Goal: Task Accomplishment & Management: Complete application form

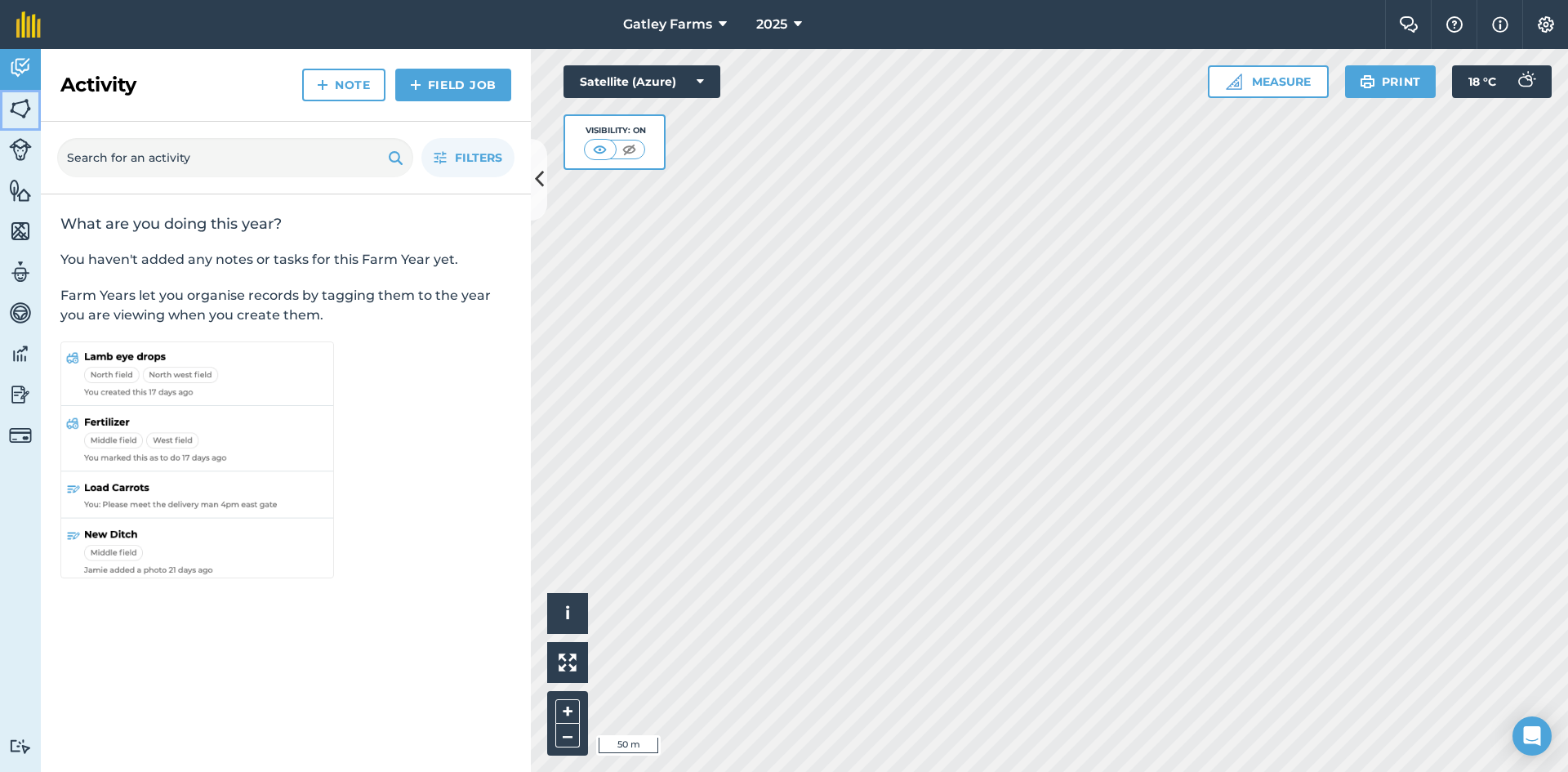
click at [16, 103] on img at bounding box center [21, 108] width 22 height 24
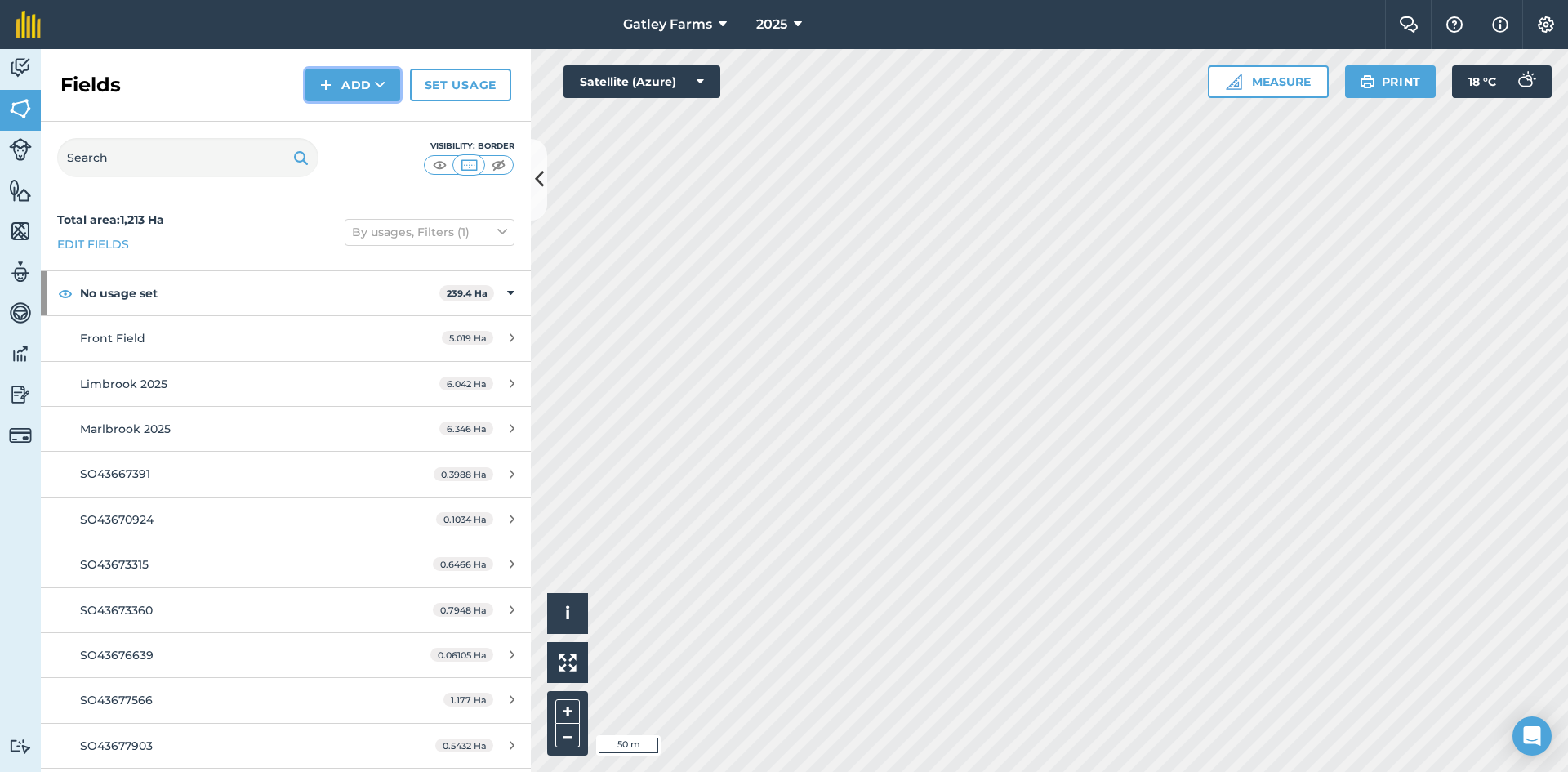
click at [327, 77] on img at bounding box center [326, 84] width 11 height 20
click at [330, 118] on link "Draw" at bounding box center [352, 122] width 90 height 36
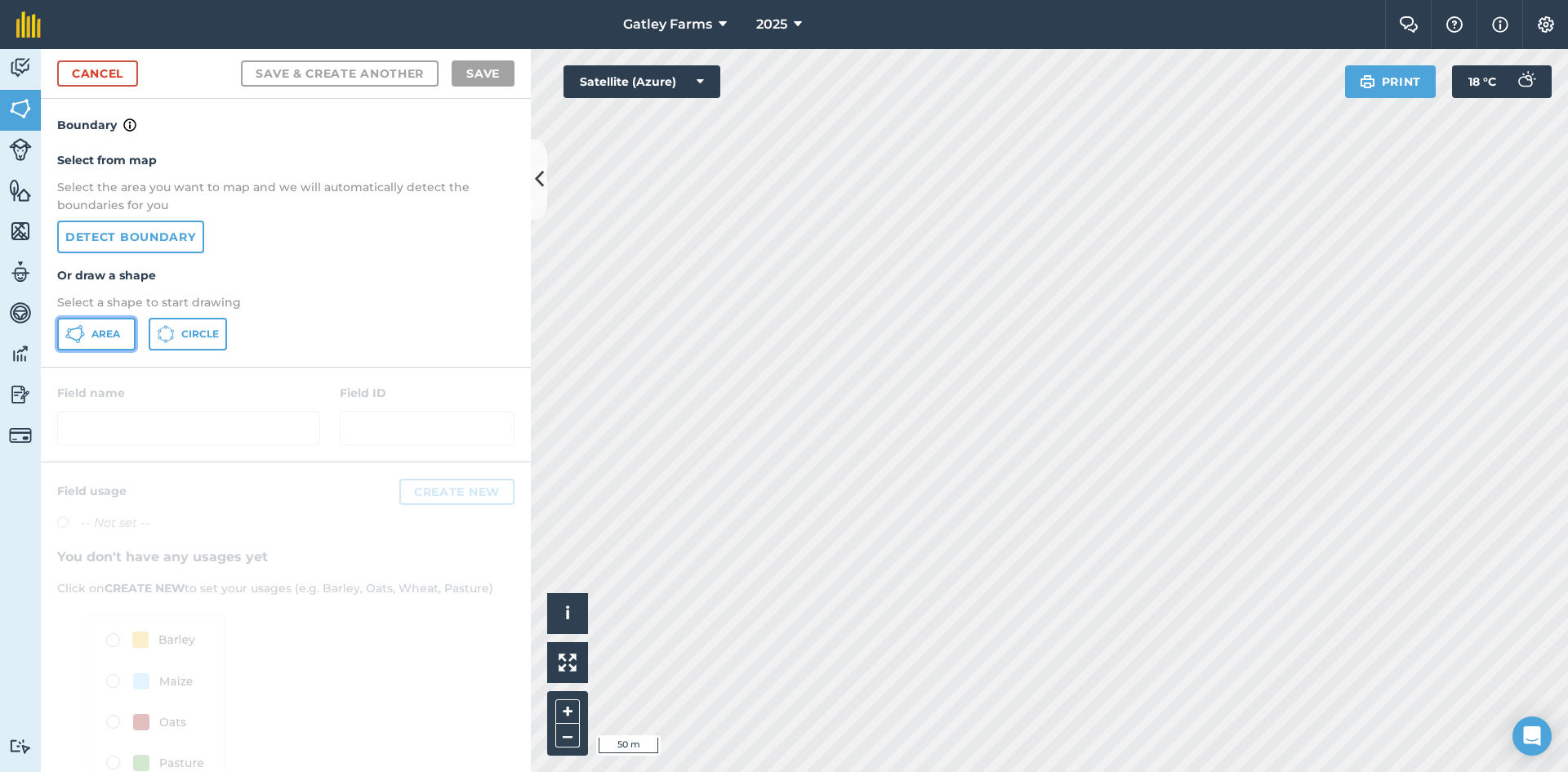
click at [77, 334] on icon at bounding box center [75, 334] width 20 height 20
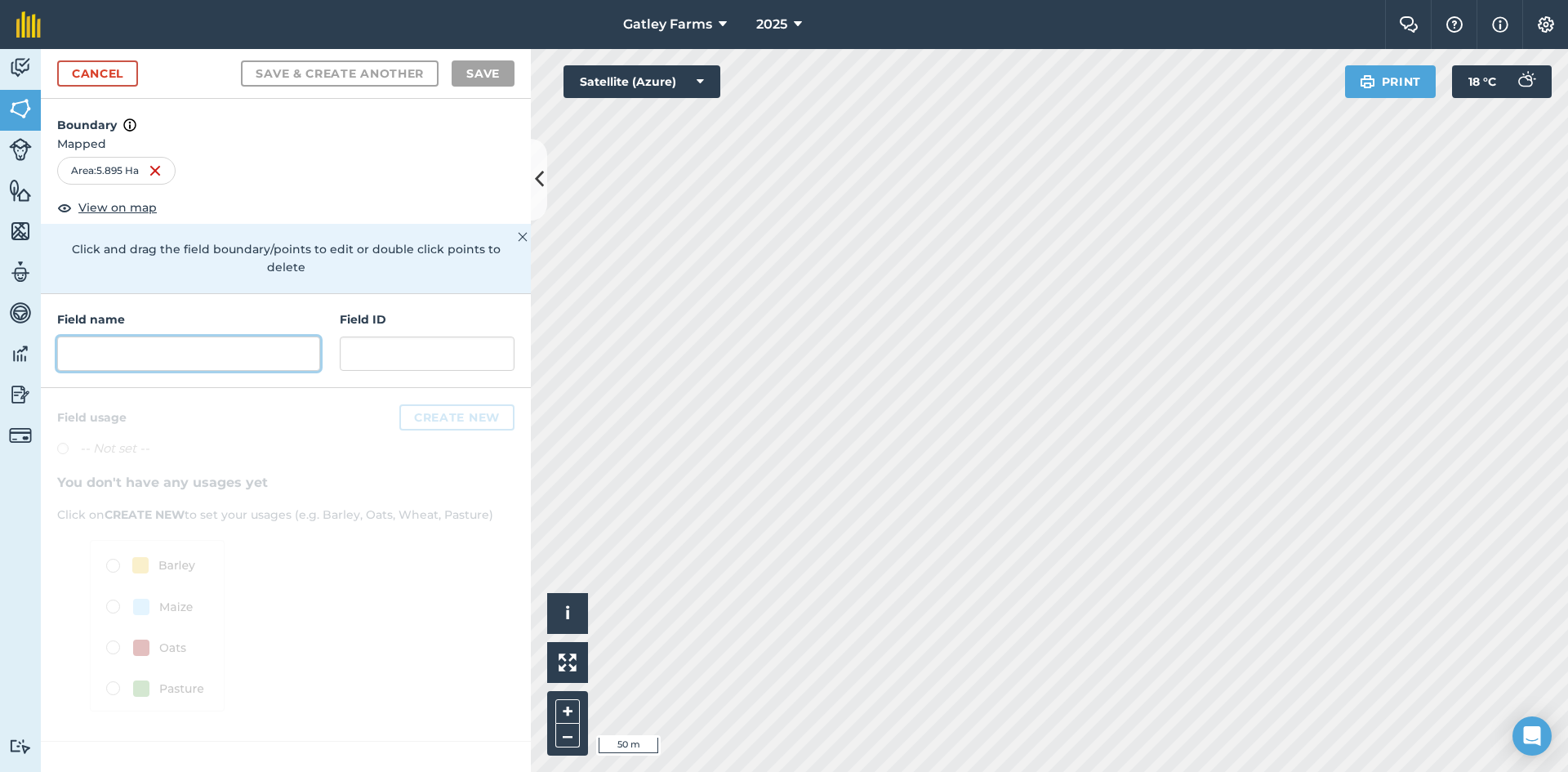
click at [88, 336] on input "text" at bounding box center [188, 353] width 263 height 35
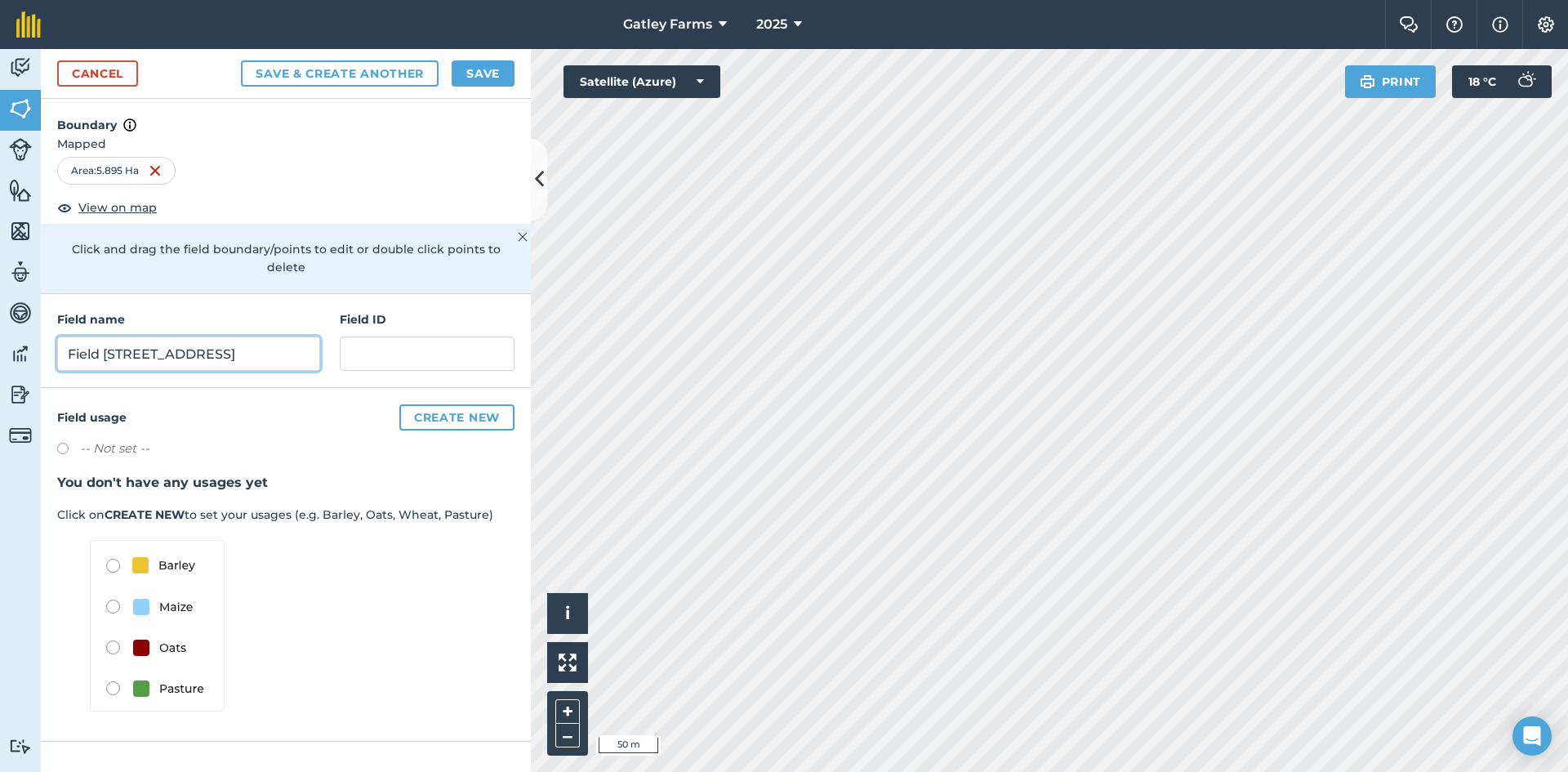
type input "Field [STREET_ADDRESS]"
click at [440, 405] on button "Create new" at bounding box center [456, 418] width 115 height 26
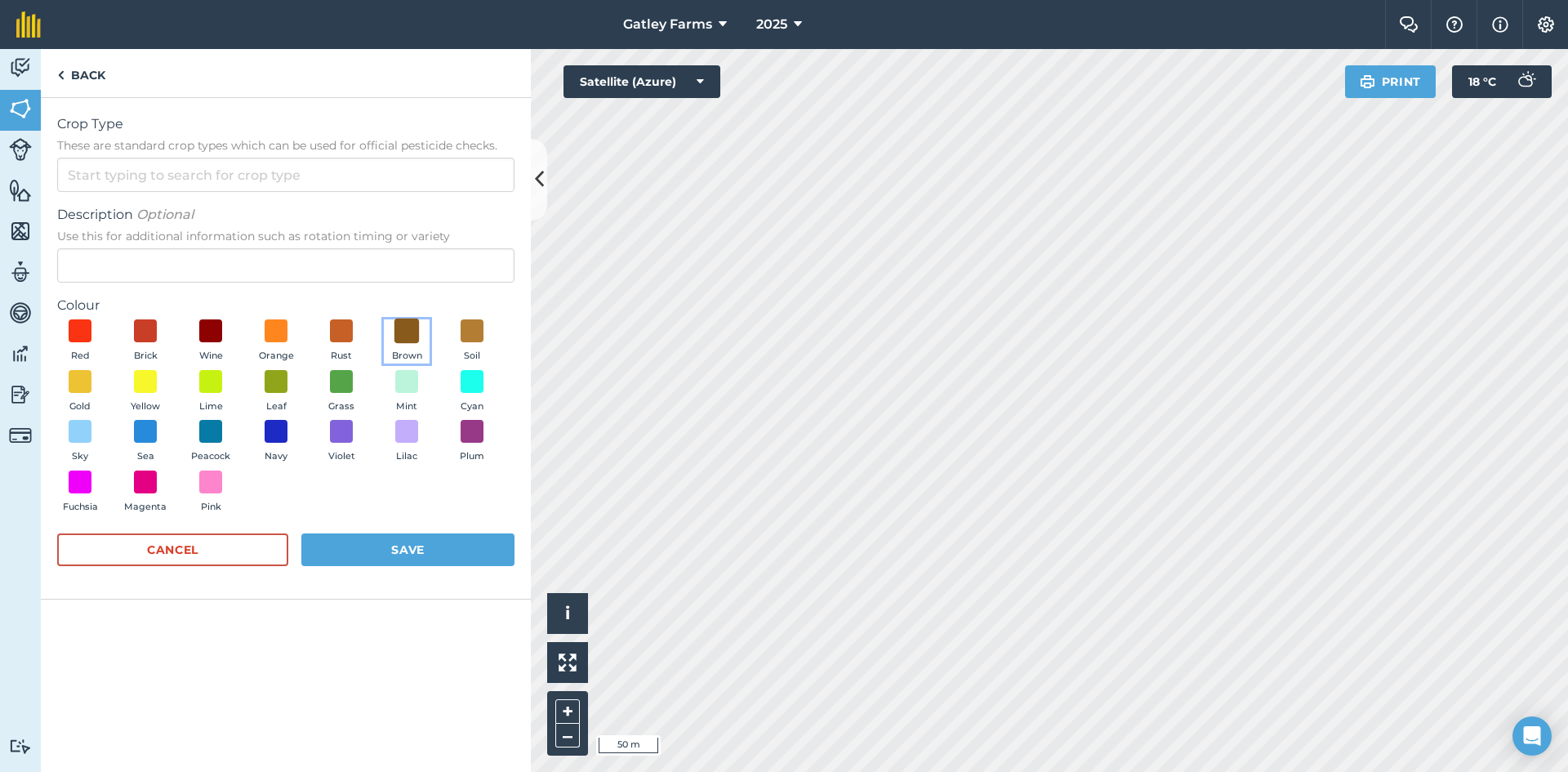
click at [408, 335] on span at bounding box center [406, 331] width 25 height 25
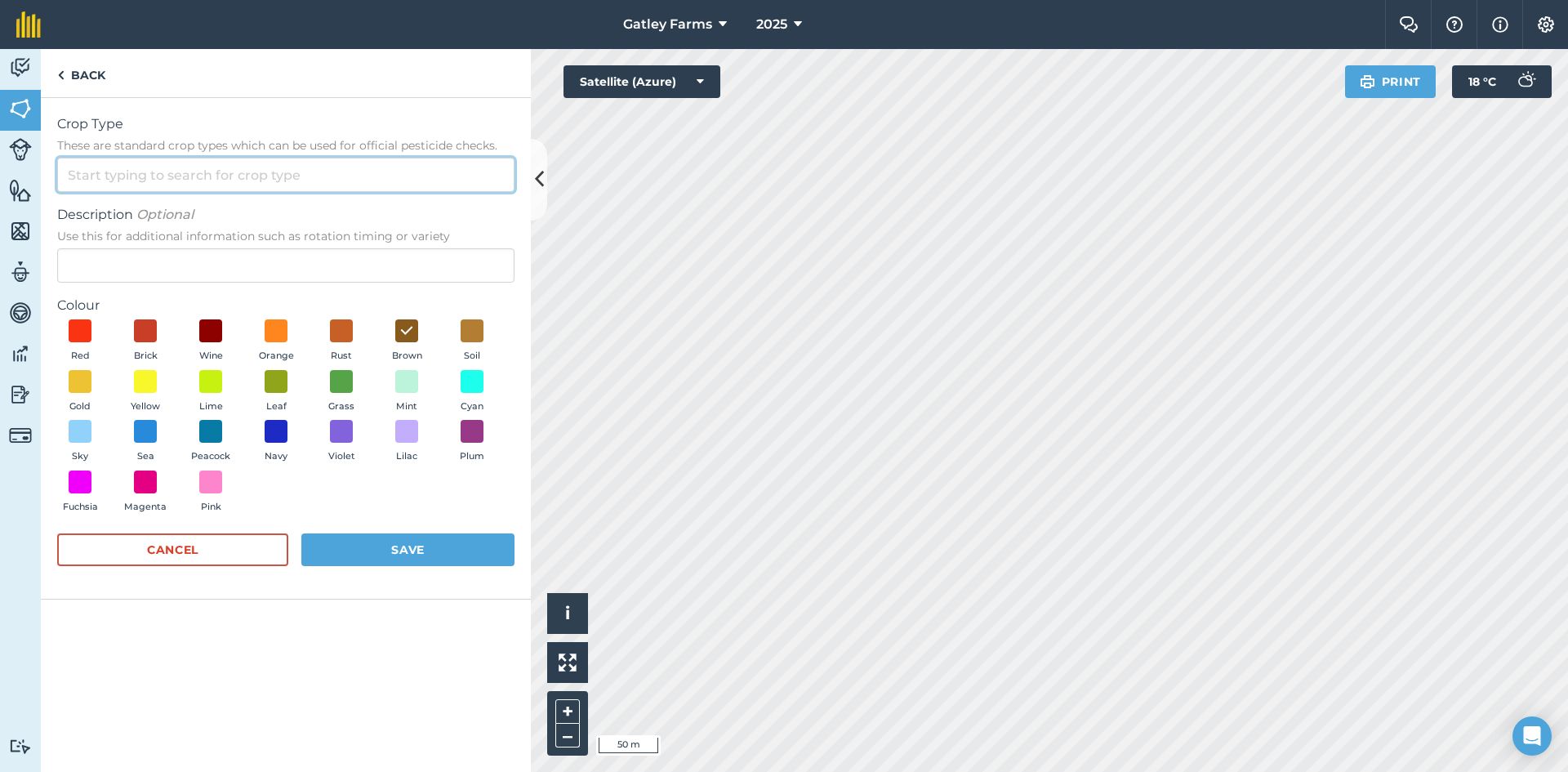
click at [102, 178] on input "Crop Type These are standard crop types which can be used for official pesticid…" at bounding box center [285, 175] width 457 height 35
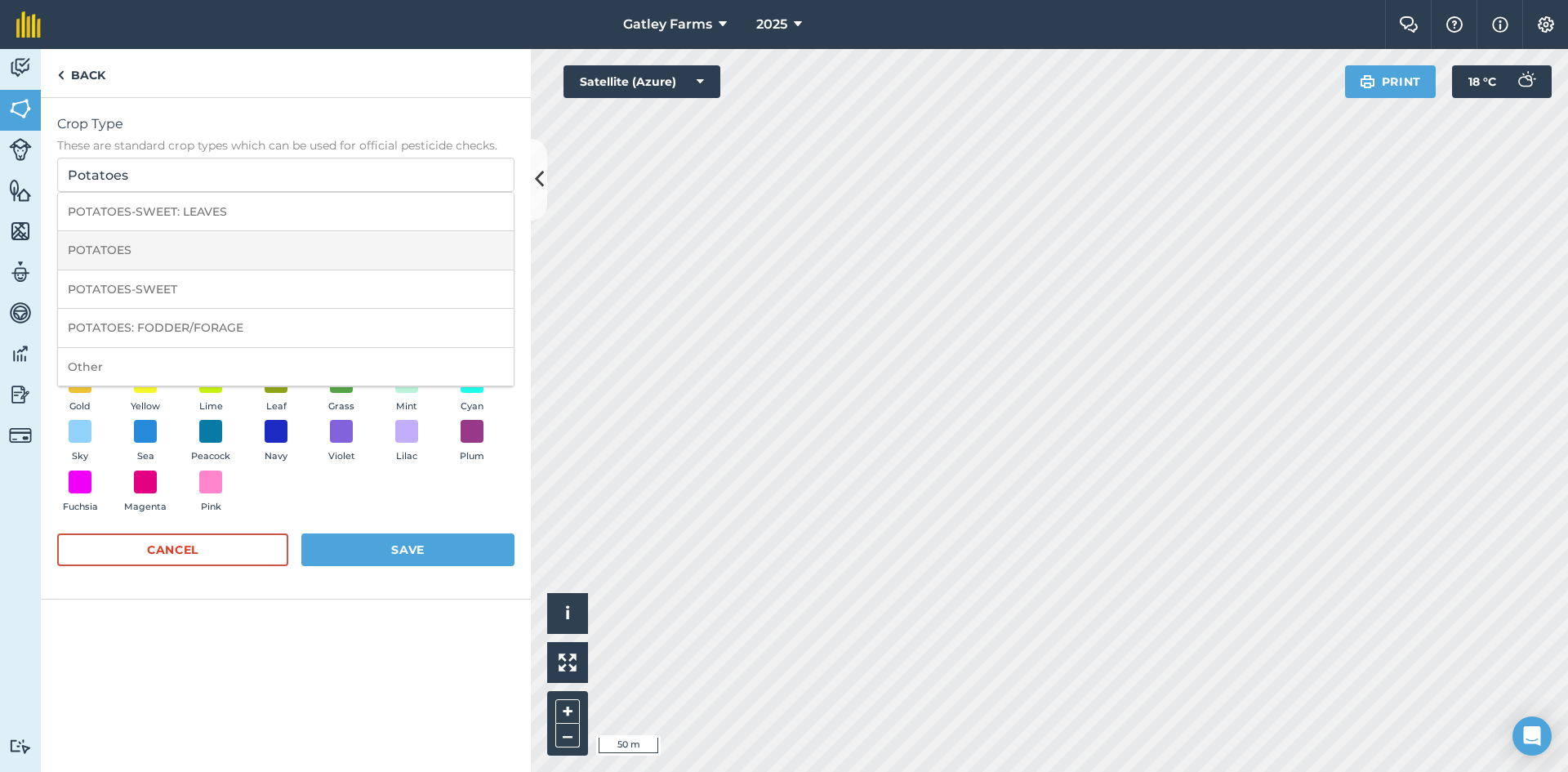
click at [126, 250] on li "POTATOES" at bounding box center [286, 250] width 456 height 38
type input "POTATOES"
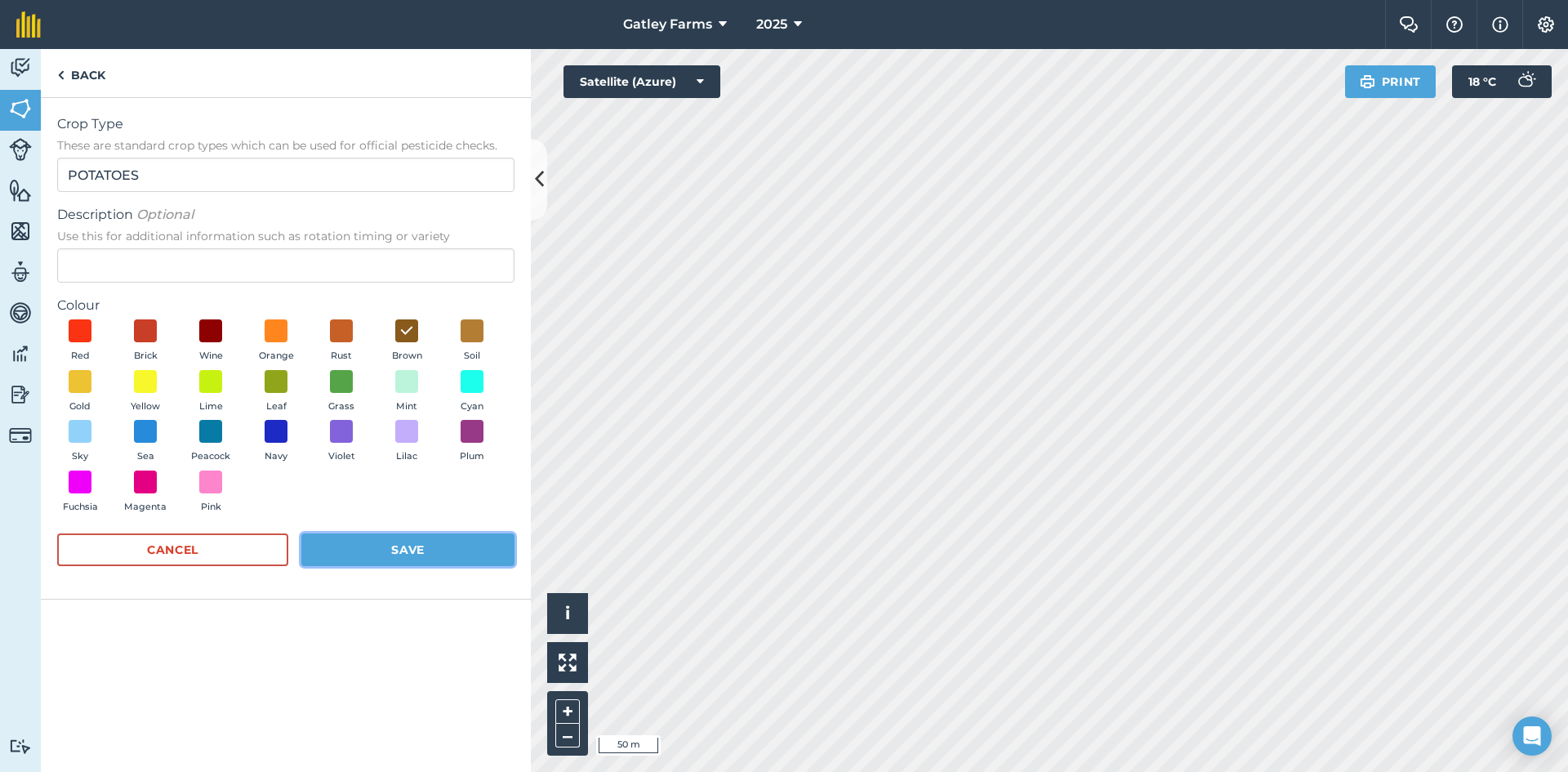
click at [369, 550] on button "Save" at bounding box center [407, 550] width 213 height 33
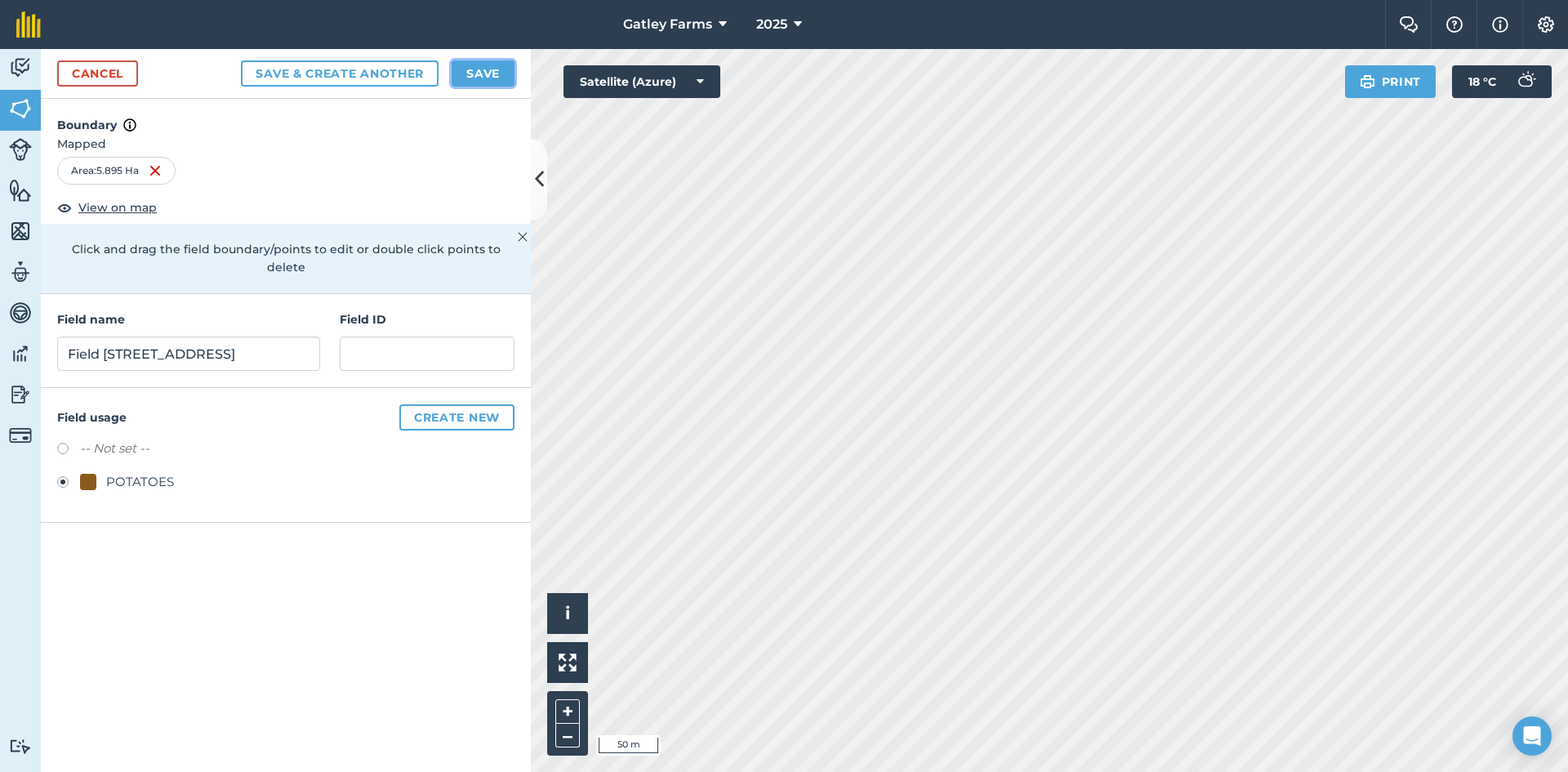
click at [485, 74] on button "Save" at bounding box center [482, 74] width 63 height 26
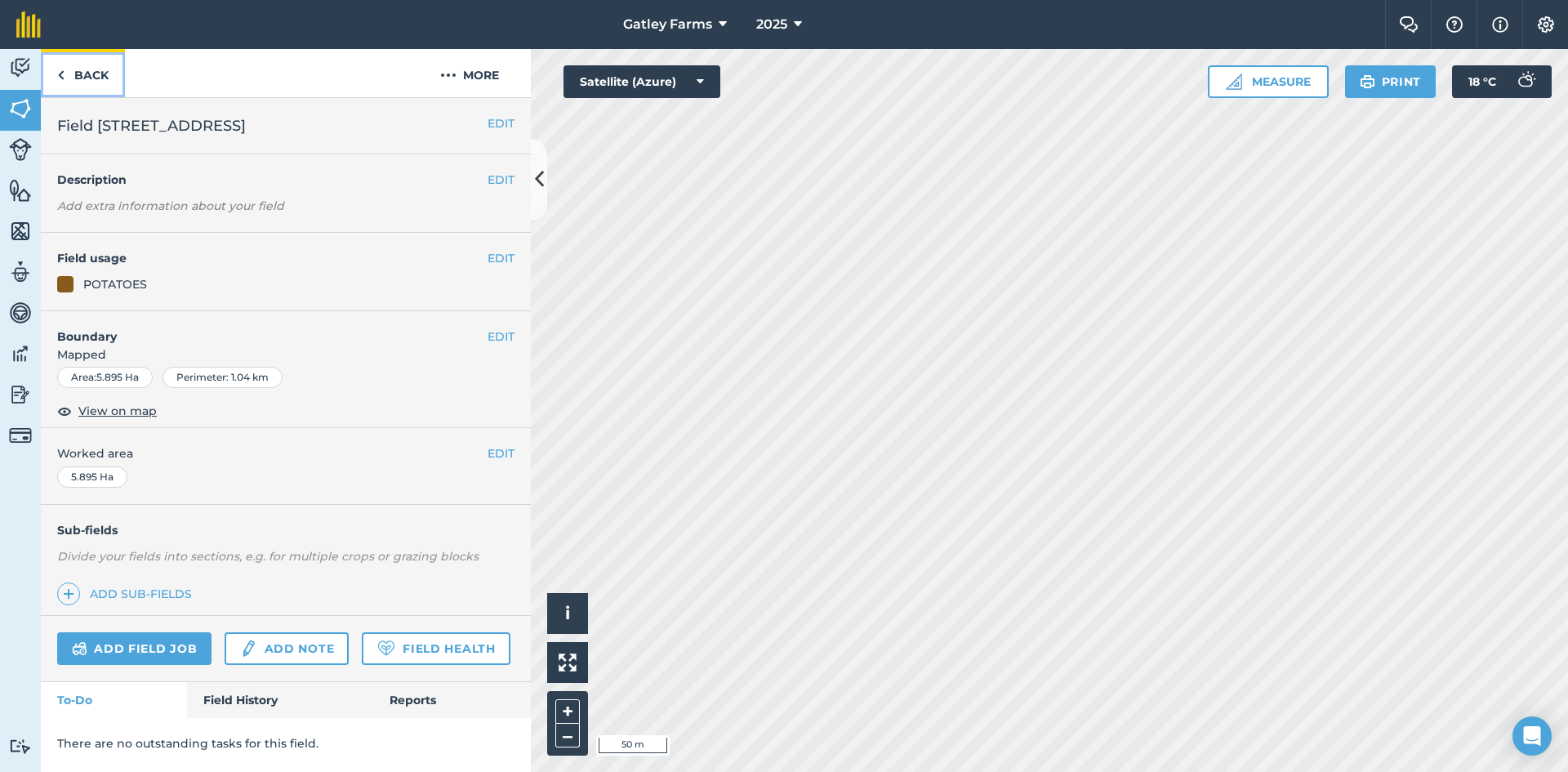
click at [93, 77] on link "Back" at bounding box center [83, 73] width 84 height 49
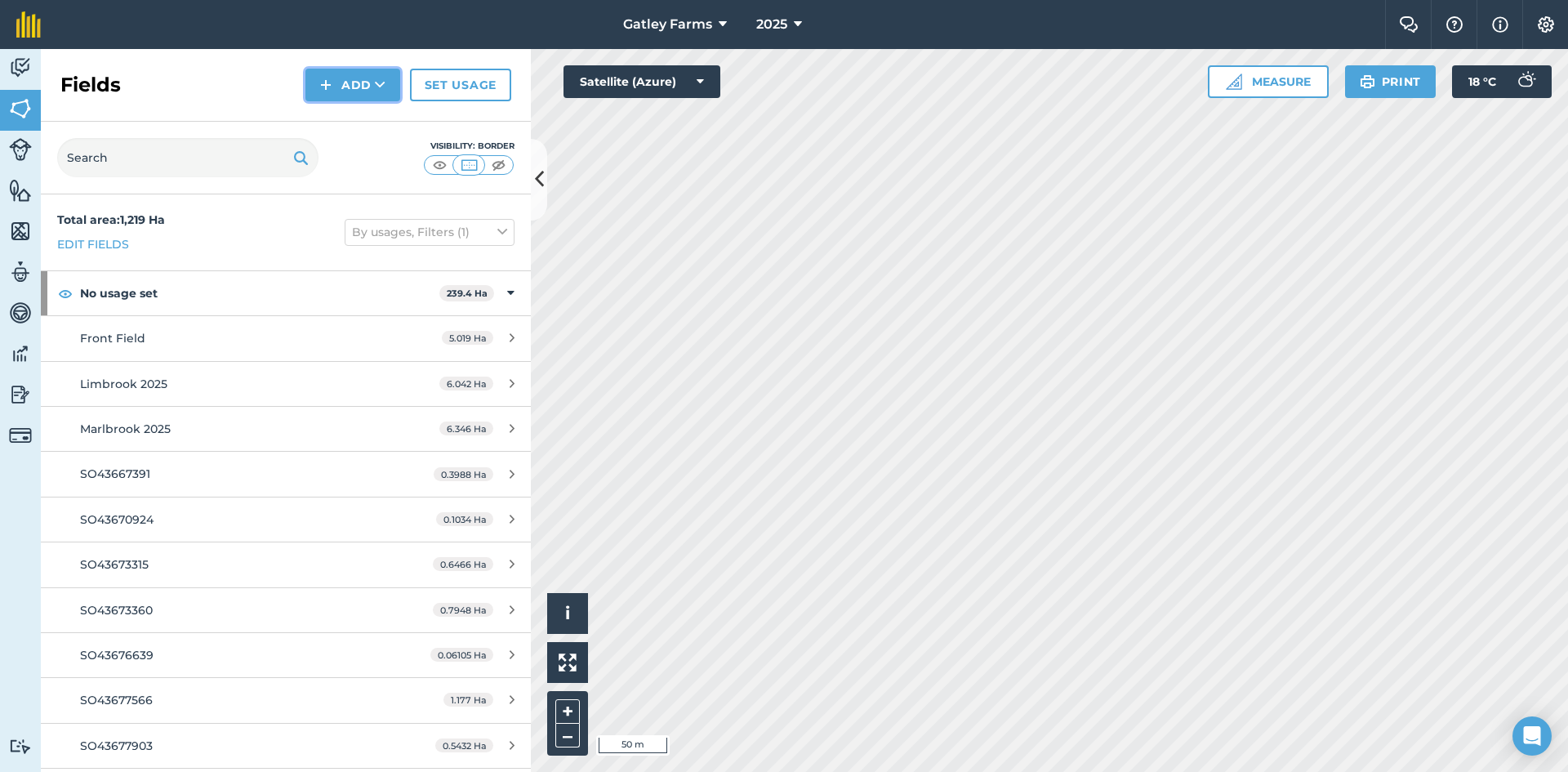
click at [316, 84] on button "Add" at bounding box center [352, 84] width 94 height 33
click at [342, 124] on link "Draw" at bounding box center [352, 122] width 90 height 36
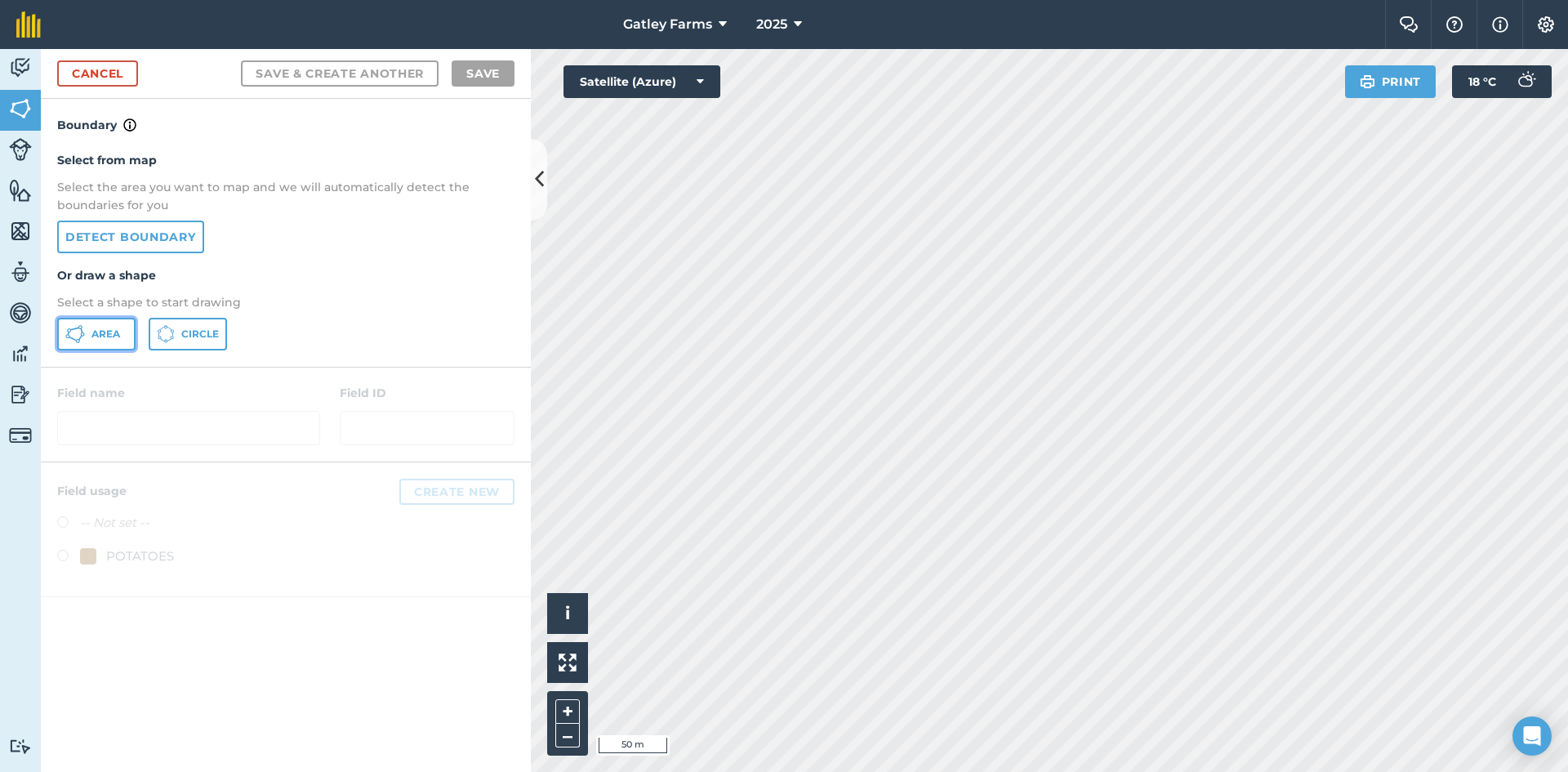
click at [95, 336] on span "Area" at bounding box center [106, 334] width 29 height 13
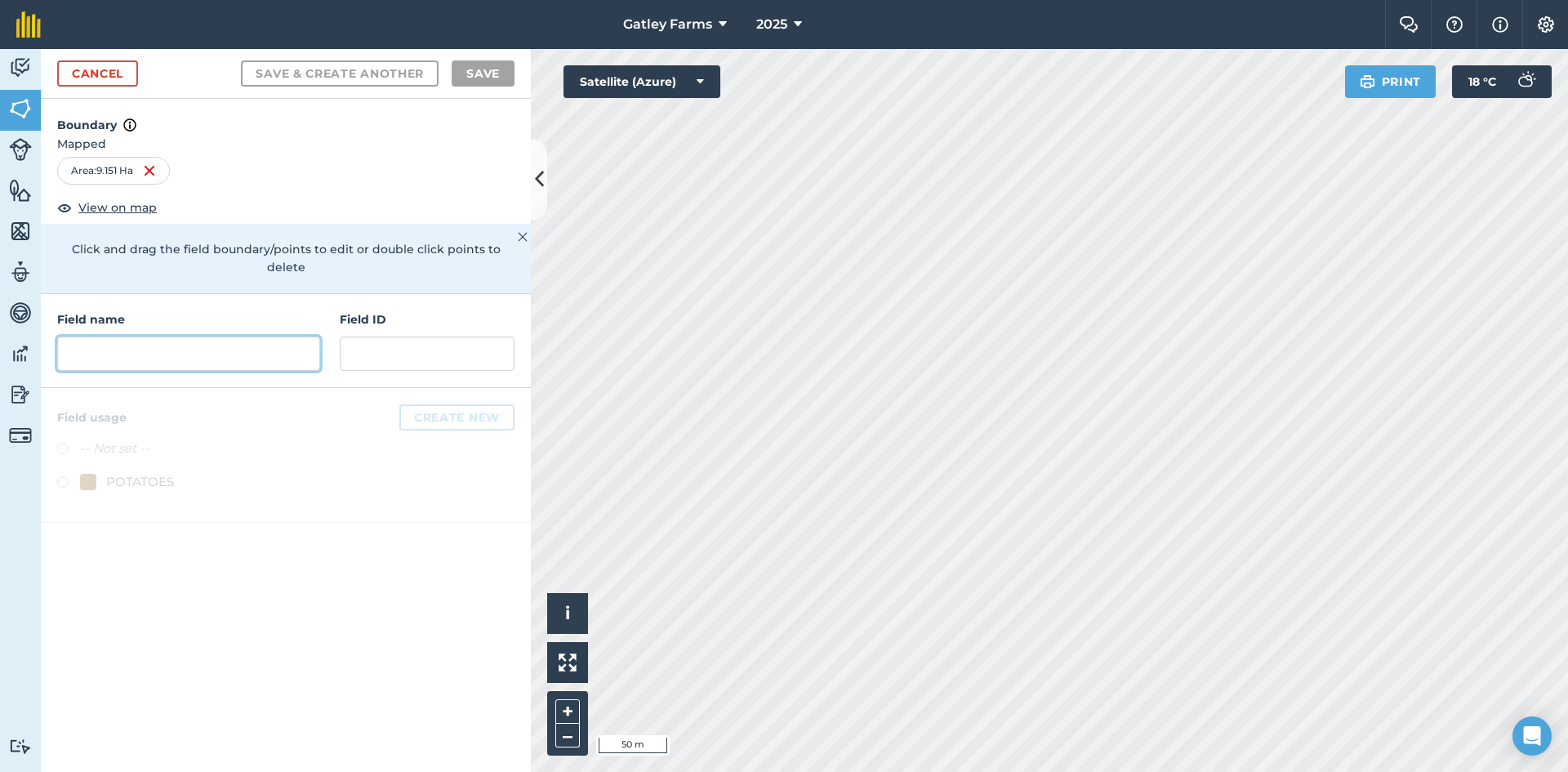
click at [148, 350] on input "text" at bounding box center [188, 353] width 263 height 35
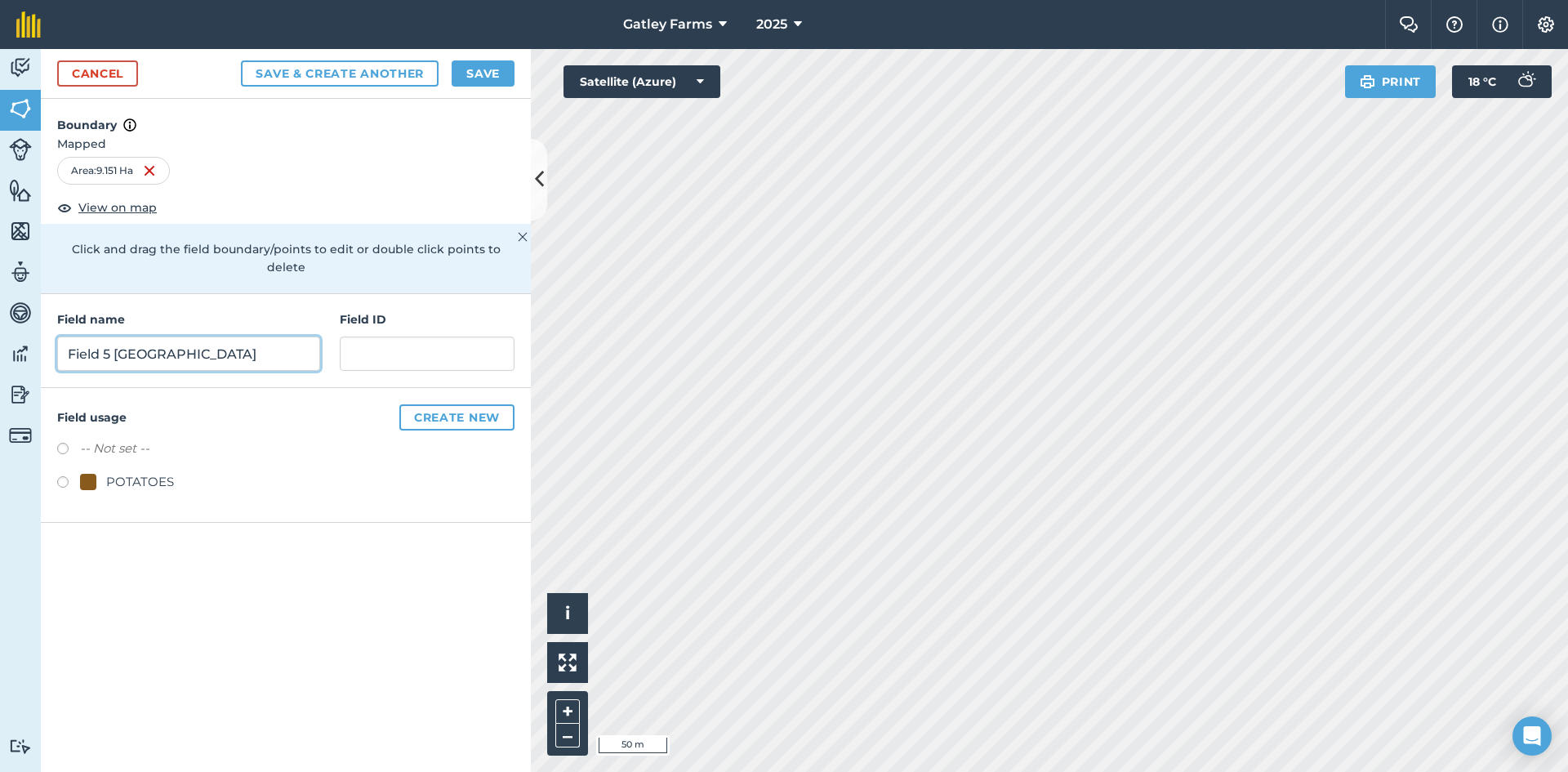
type input "Field 5 [GEOGRAPHIC_DATA]"
click at [66, 476] on label at bounding box center [68, 483] width 22 height 16
radio input "true"
click at [481, 74] on button "Save" at bounding box center [482, 74] width 63 height 26
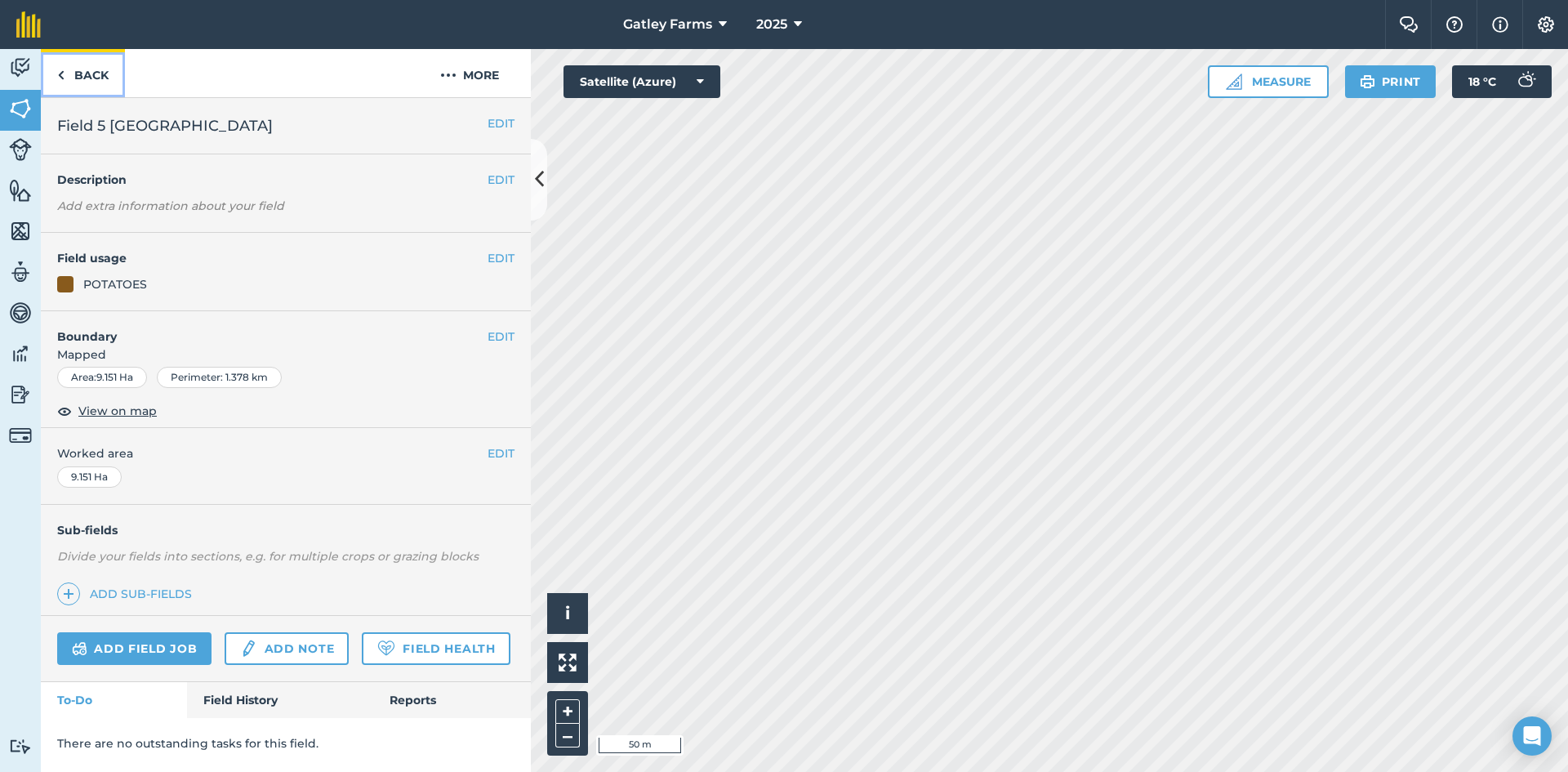
click at [82, 74] on link "Back" at bounding box center [83, 73] width 84 height 49
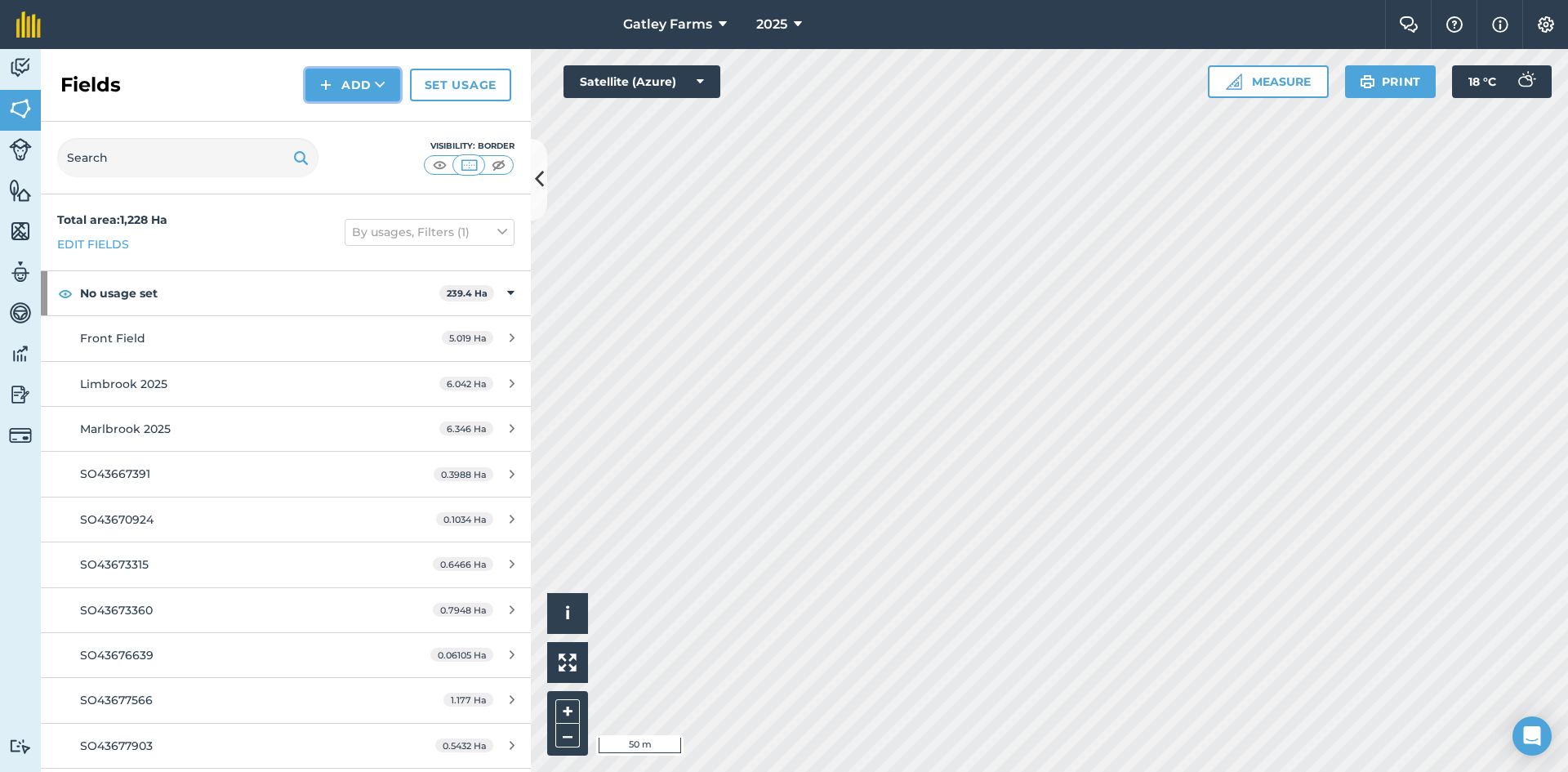
click at [342, 83] on button "Add" at bounding box center [352, 84] width 94 height 33
click at [340, 120] on link "Draw" at bounding box center [352, 122] width 90 height 36
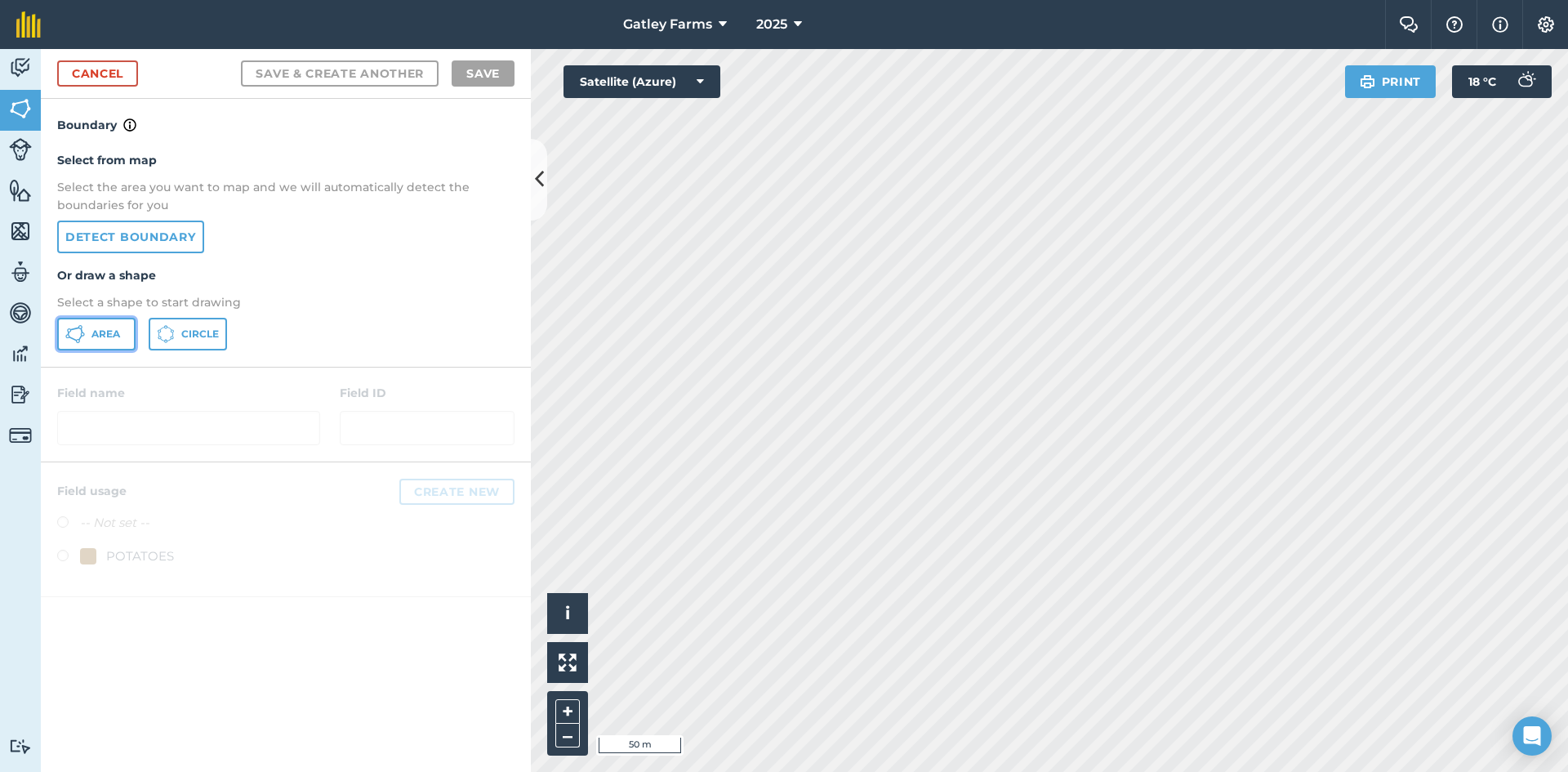
click at [100, 334] on span "Area" at bounding box center [106, 334] width 29 height 13
click at [119, 236] on link "Detect boundary" at bounding box center [130, 236] width 147 height 33
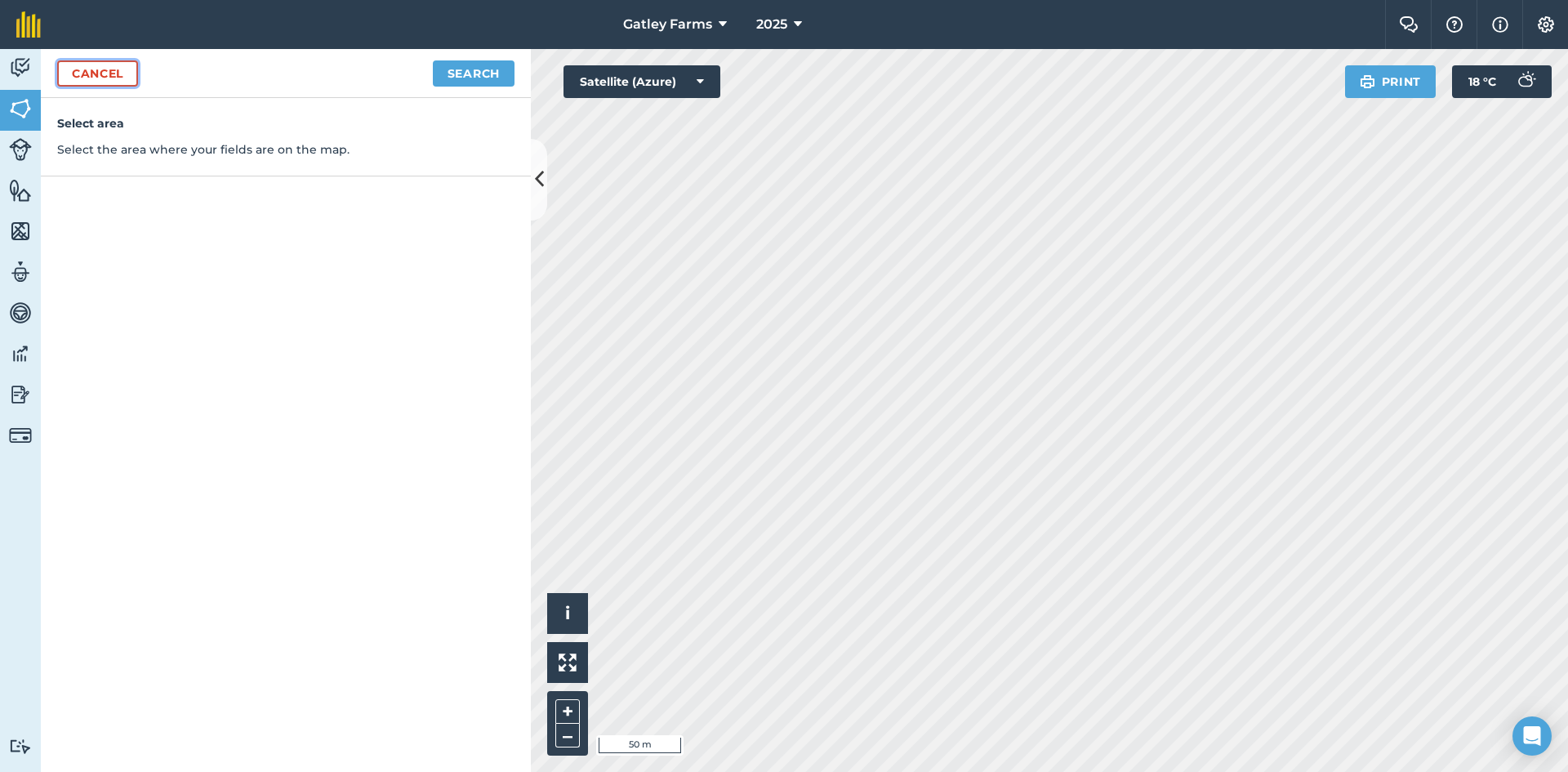
click at [100, 74] on link "Cancel" at bounding box center [97, 74] width 81 height 26
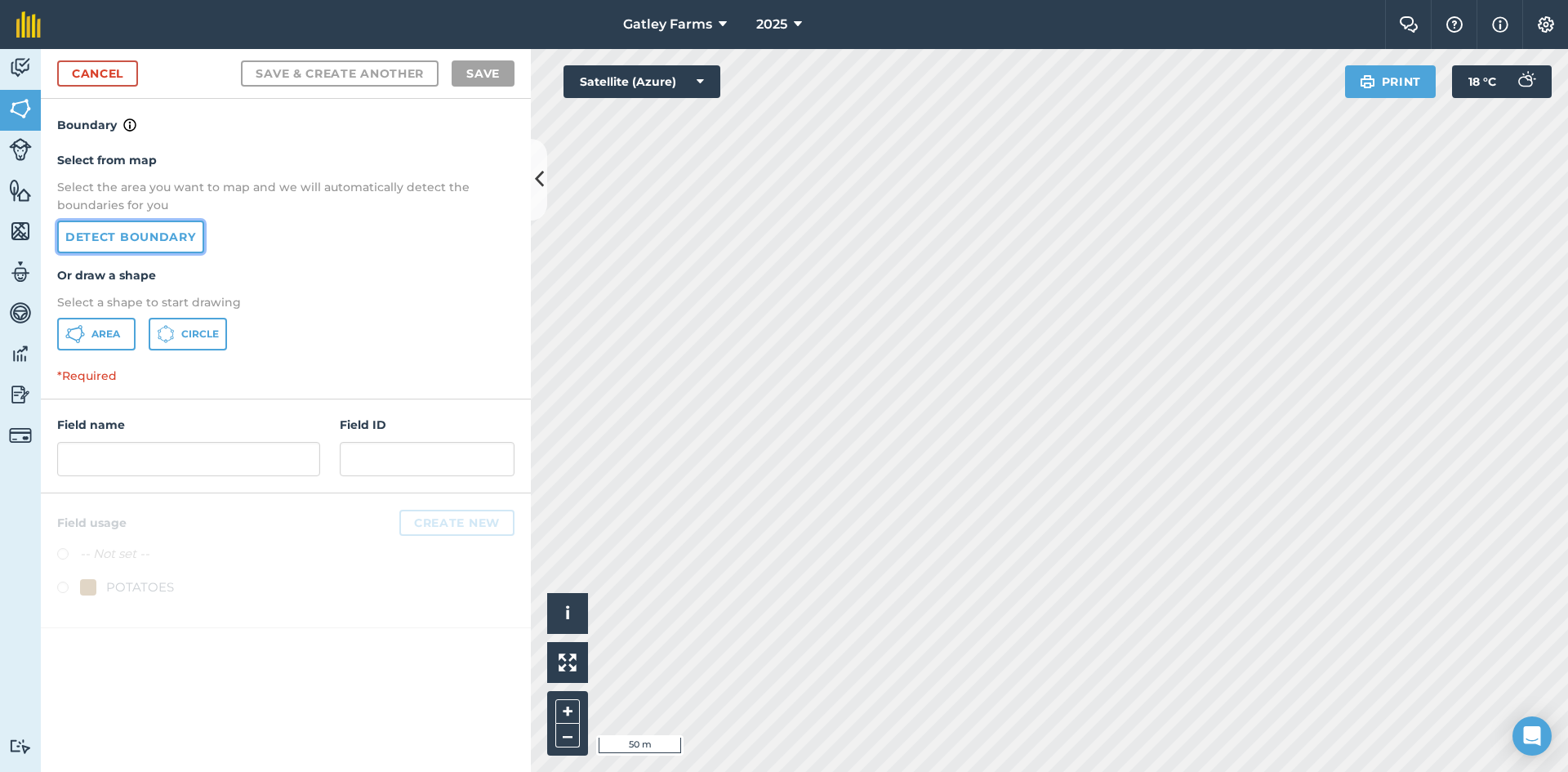
click at [126, 236] on link "Detect boundary" at bounding box center [130, 236] width 147 height 33
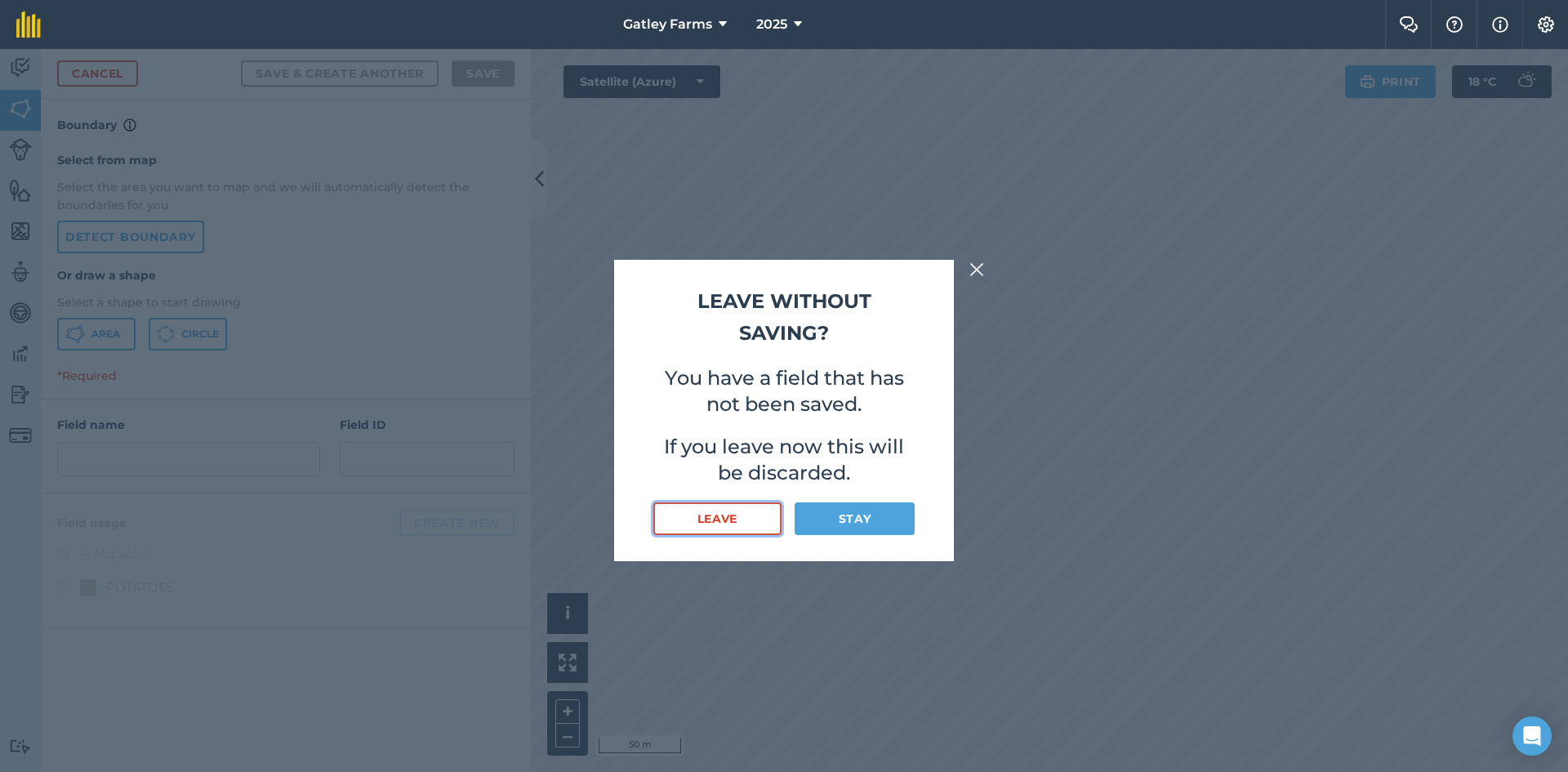
click at [732, 522] on button "Leave" at bounding box center [717, 518] width 128 height 33
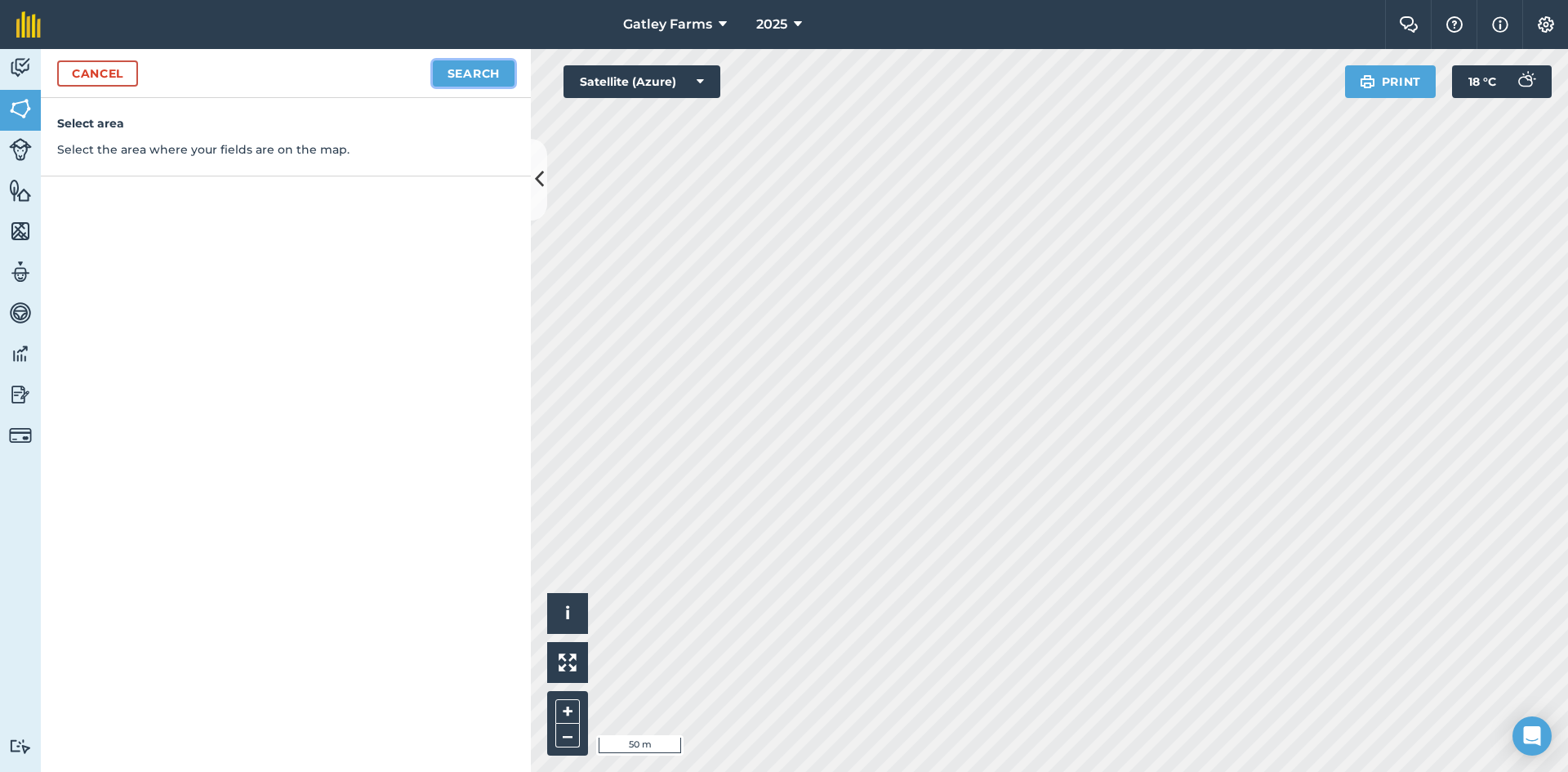
click at [487, 71] on button "Search" at bounding box center [473, 74] width 81 height 26
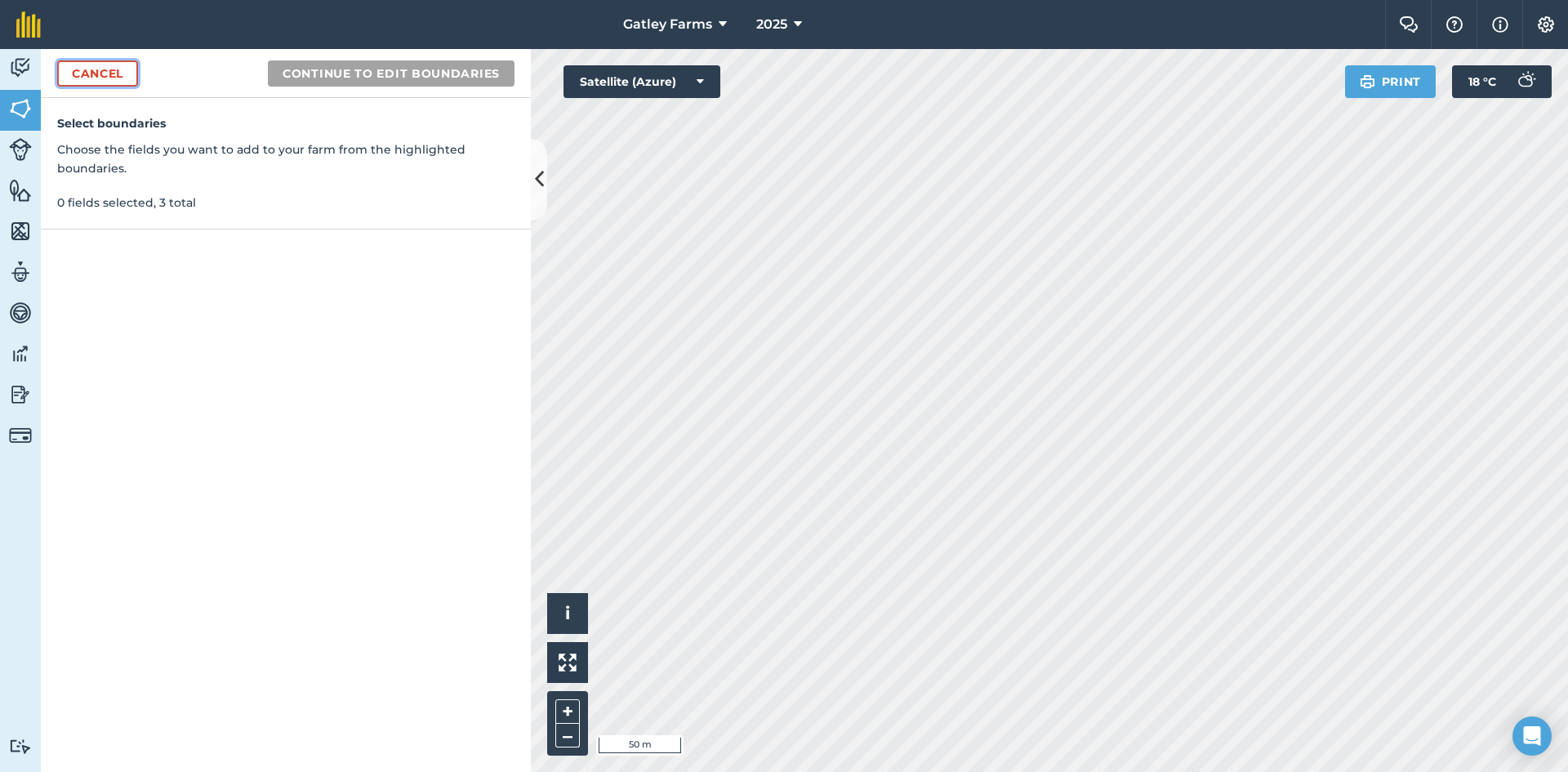
click at [96, 75] on link "Cancel" at bounding box center [97, 74] width 81 height 26
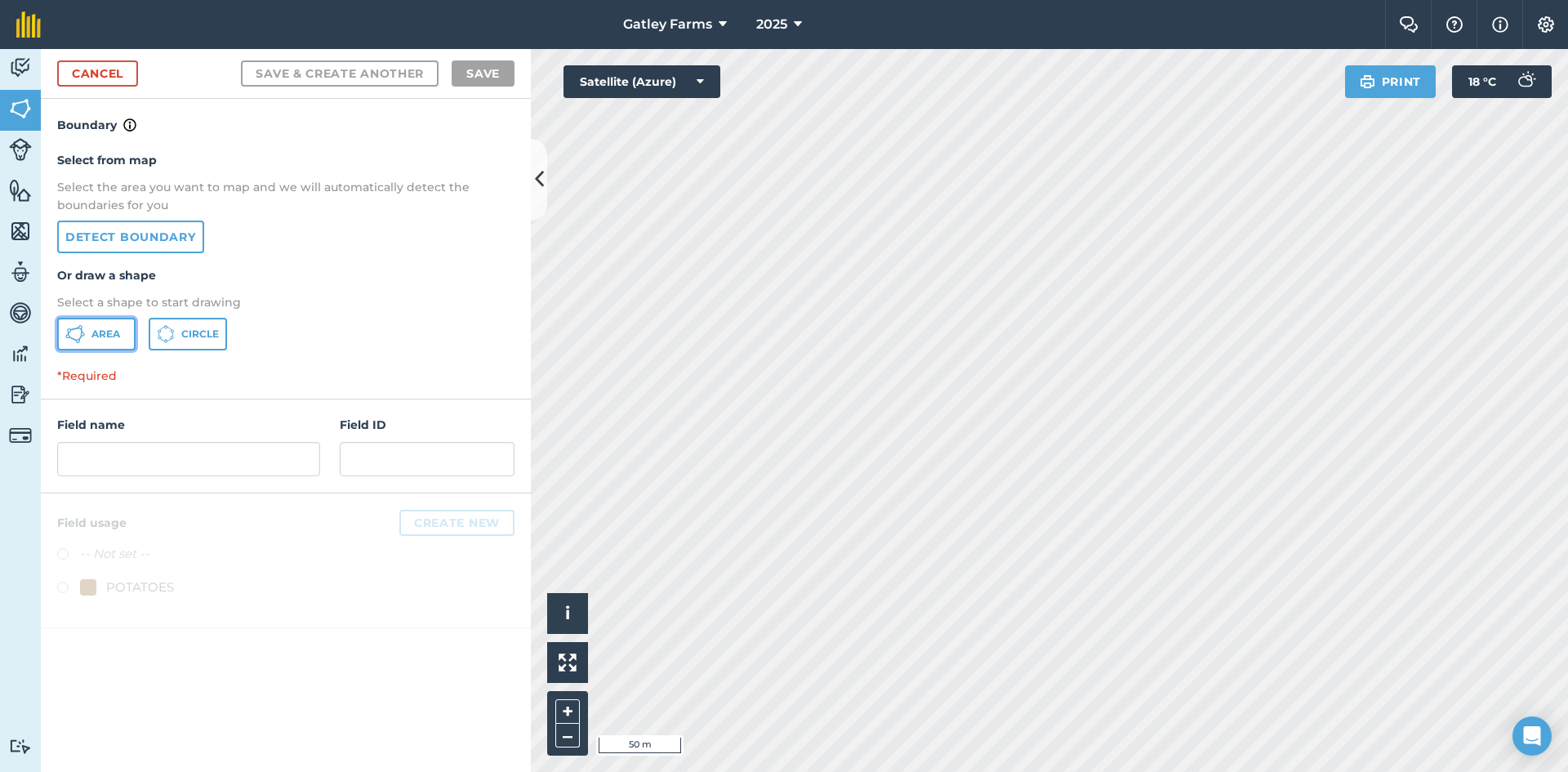
click at [82, 332] on icon at bounding box center [81, 330] width 3 height 5
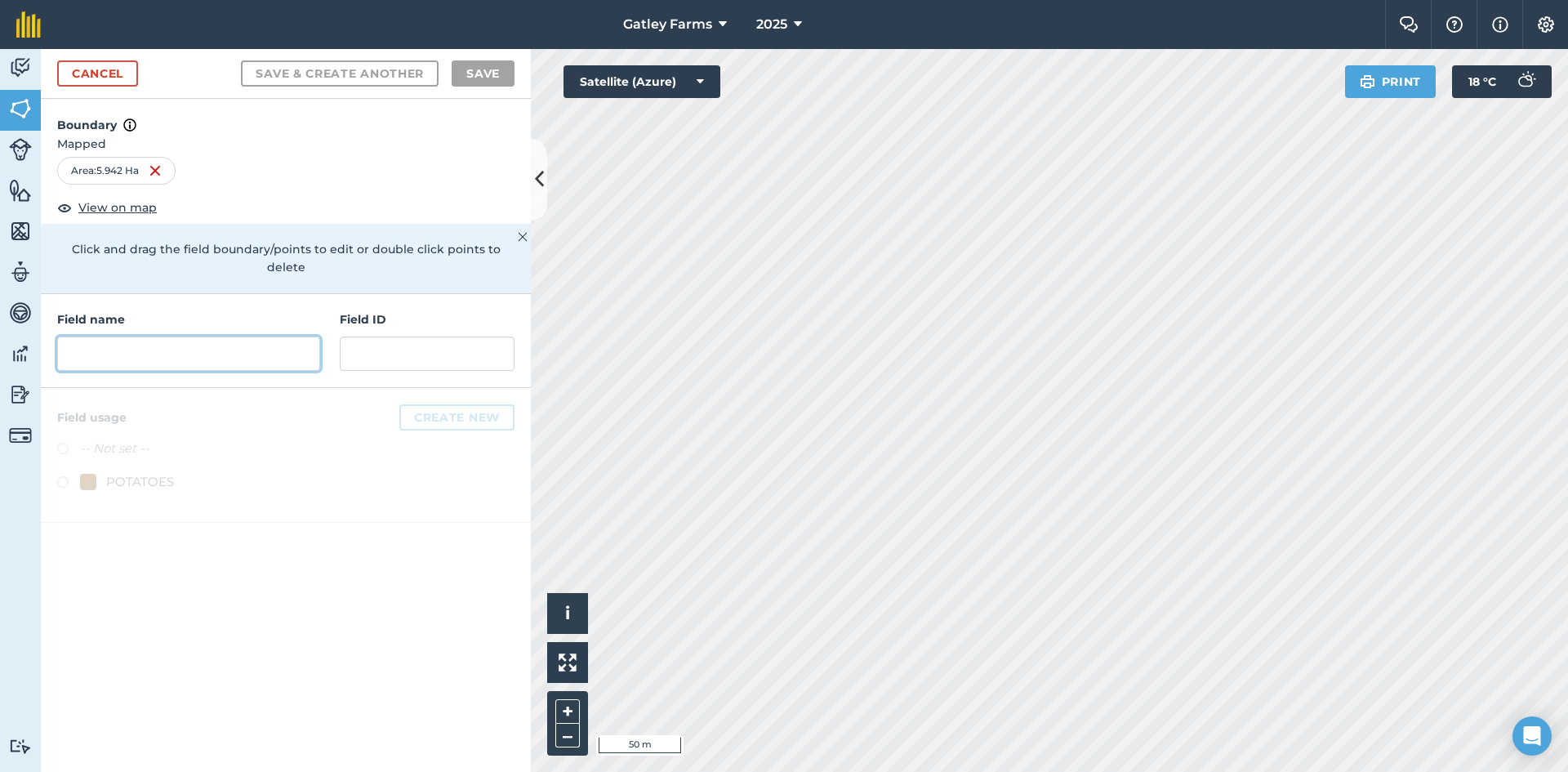
click at [91, 344] on input "text" at bounding box center [188, 353] width 263 height 35
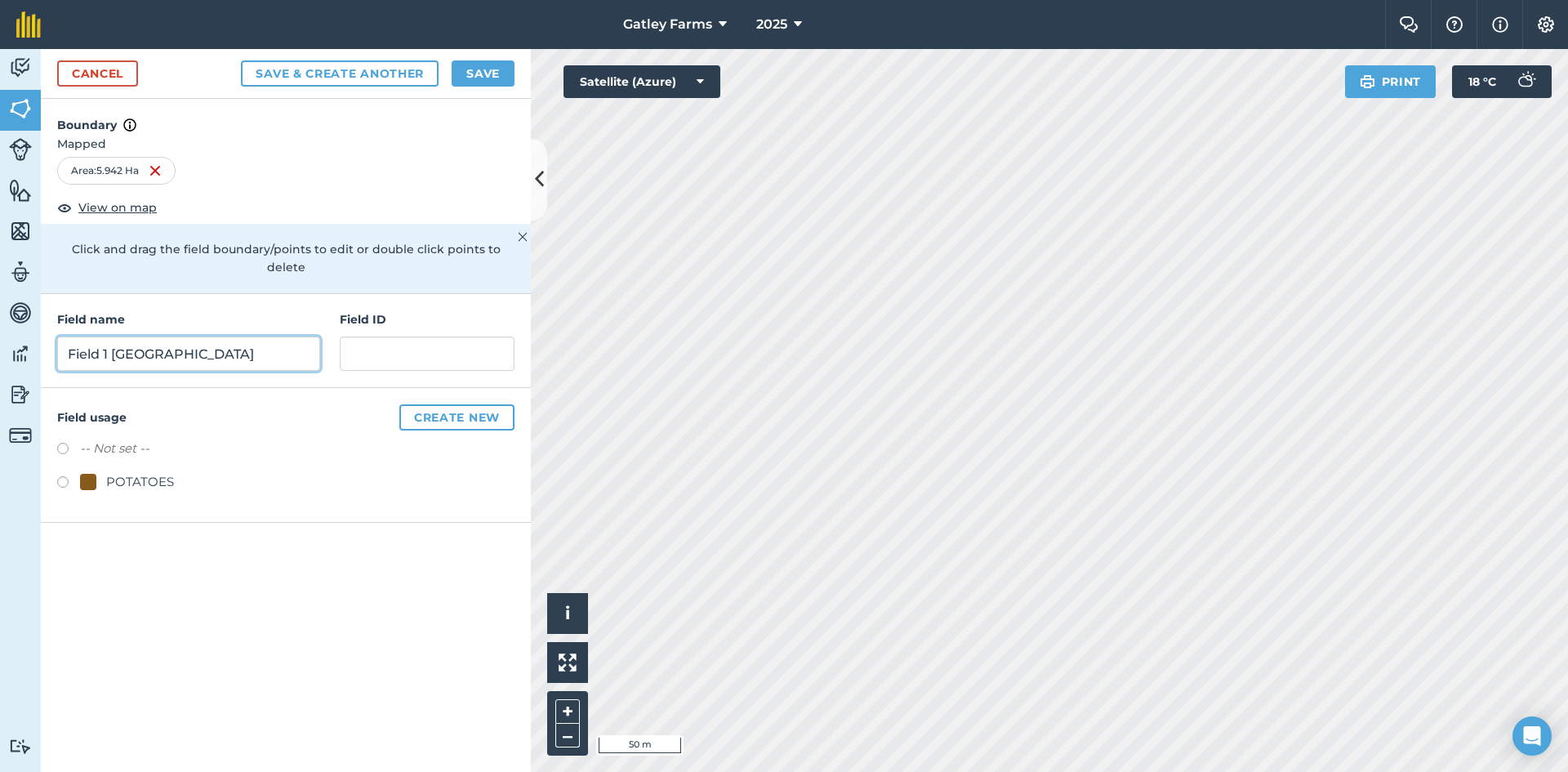
type input "Field 1 [GEOGRAPHIC_DATA]"
click at [62, 476] on label at bounding box center [68, 483] width 22 height 16
radio input "true"
click at [447, 405] on button "Create new" at bounding box center [456, 418] width 115 height 26
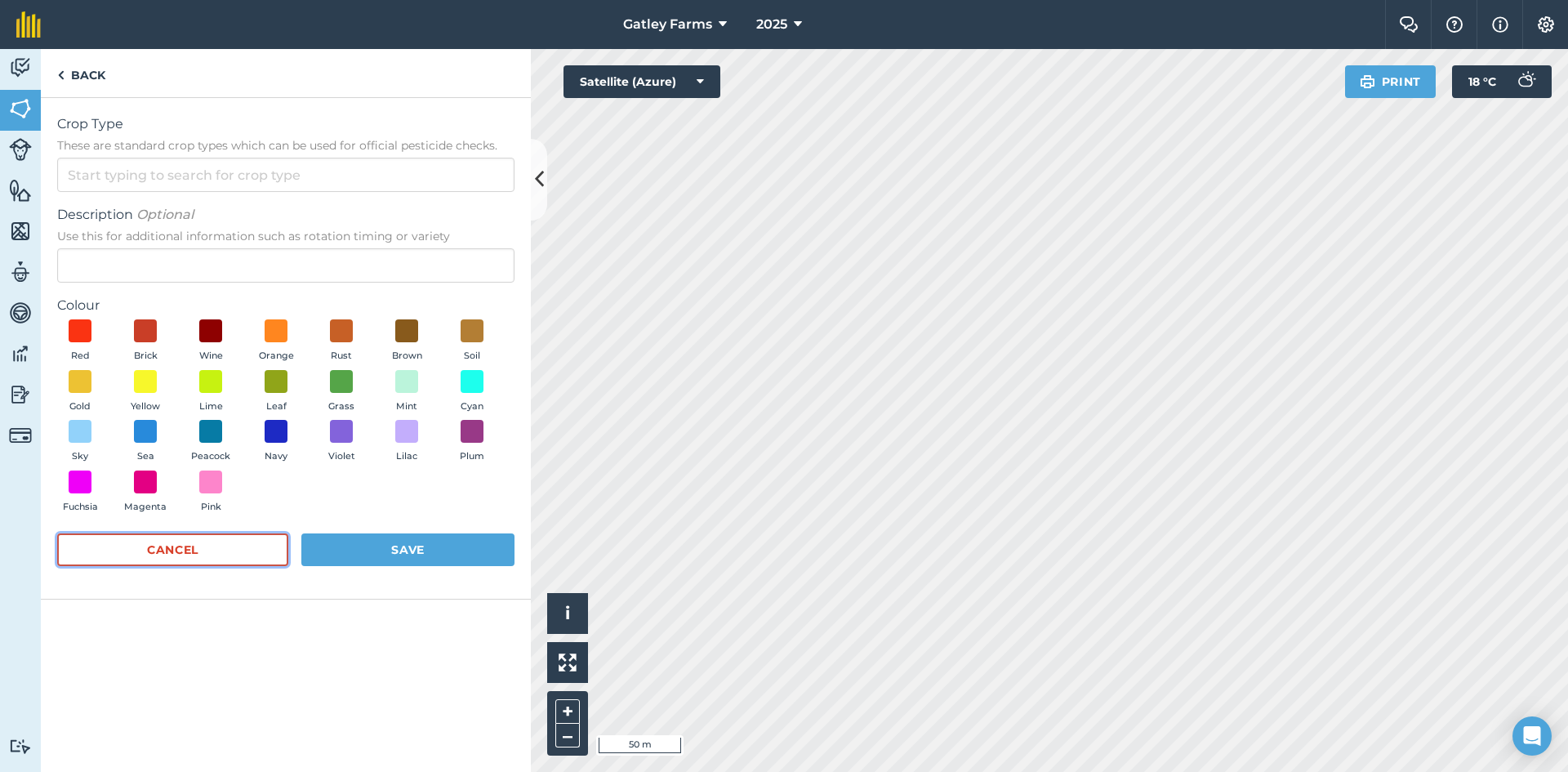
click at [161, 550] on button "Cancel" at bounding box center [172, 550] width 231 height 33
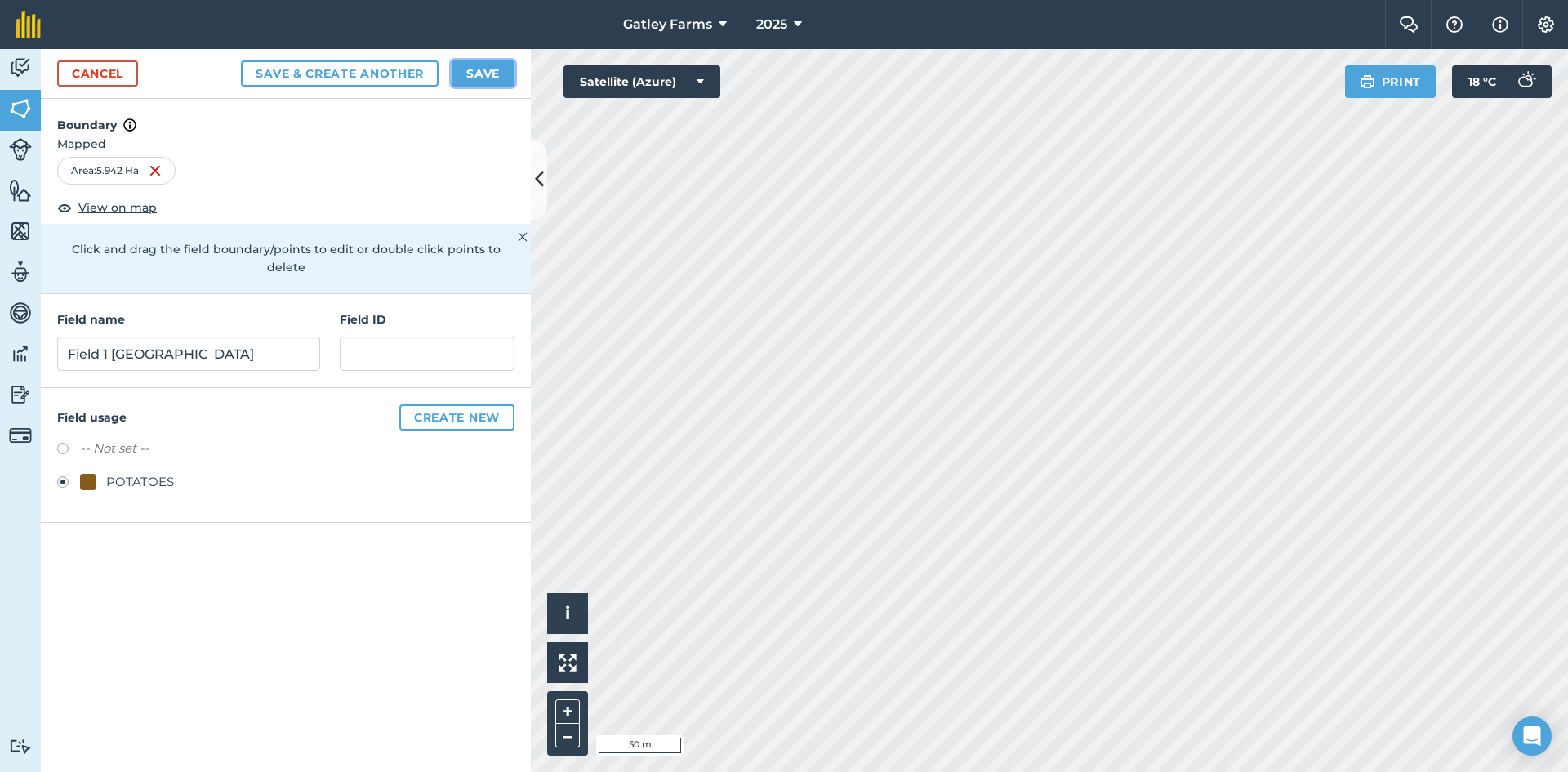
click at [480, 68] on button "Save" at bounding box center [482, 74] width 63 height 26
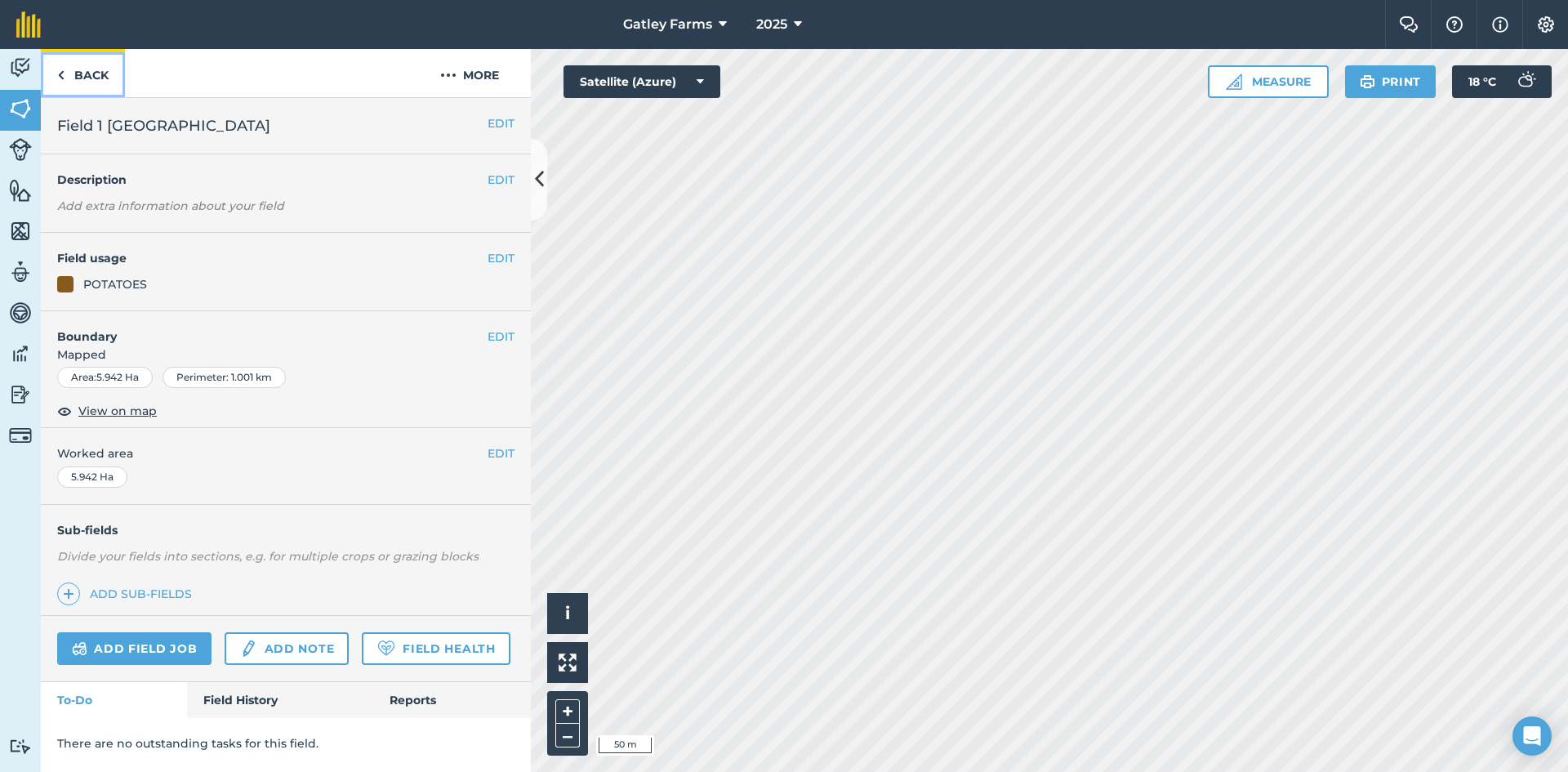
click at [92, 81] on link "Back" at bounding box center [83, 73] width 84 height 49
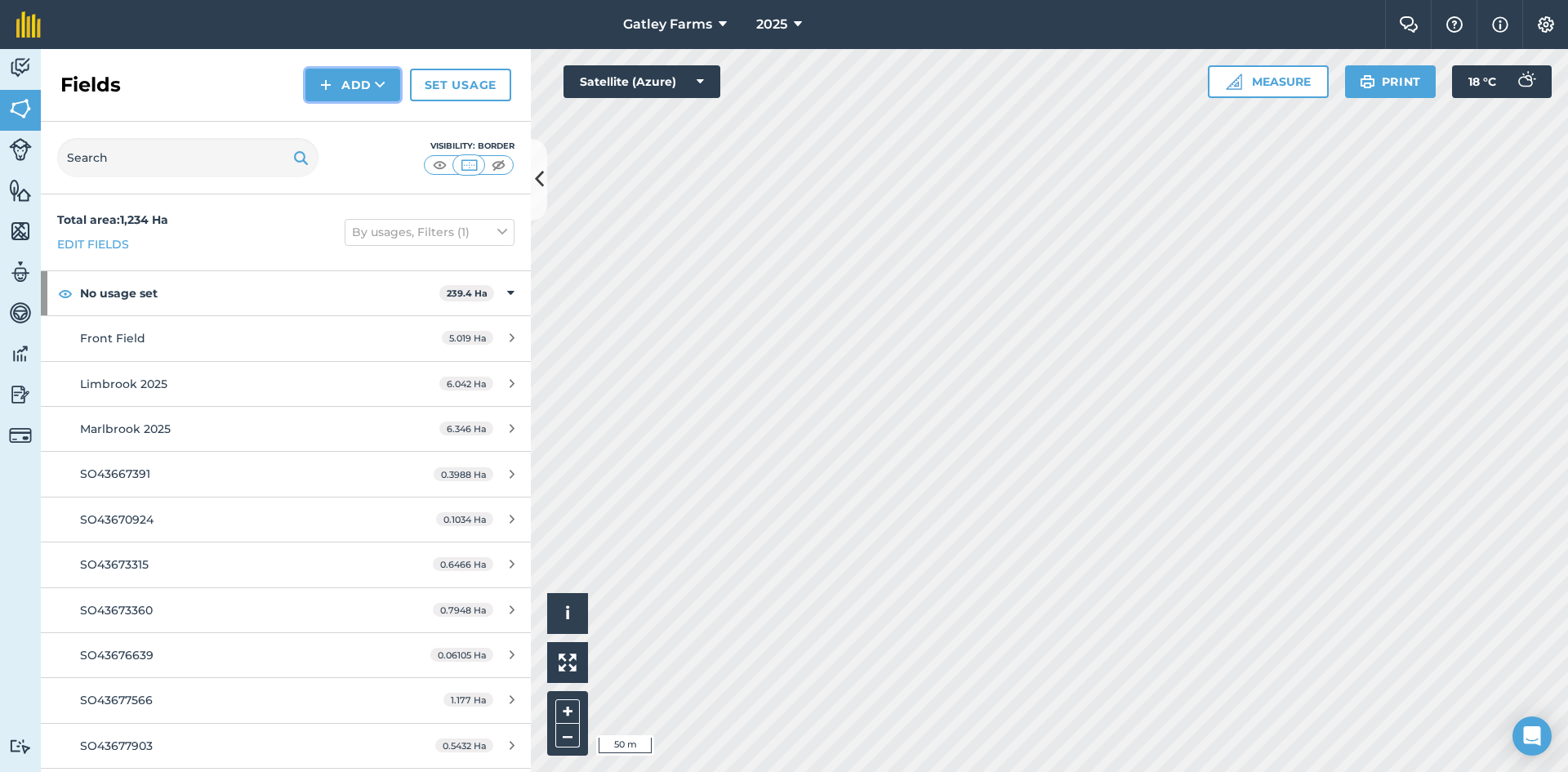
click at [336, 83] on button "Add" at bounding box center [352, 84] width 94 height 33
click at [348, 122] on link "Draw" at bounding box center [352, 122] width 90 height 36
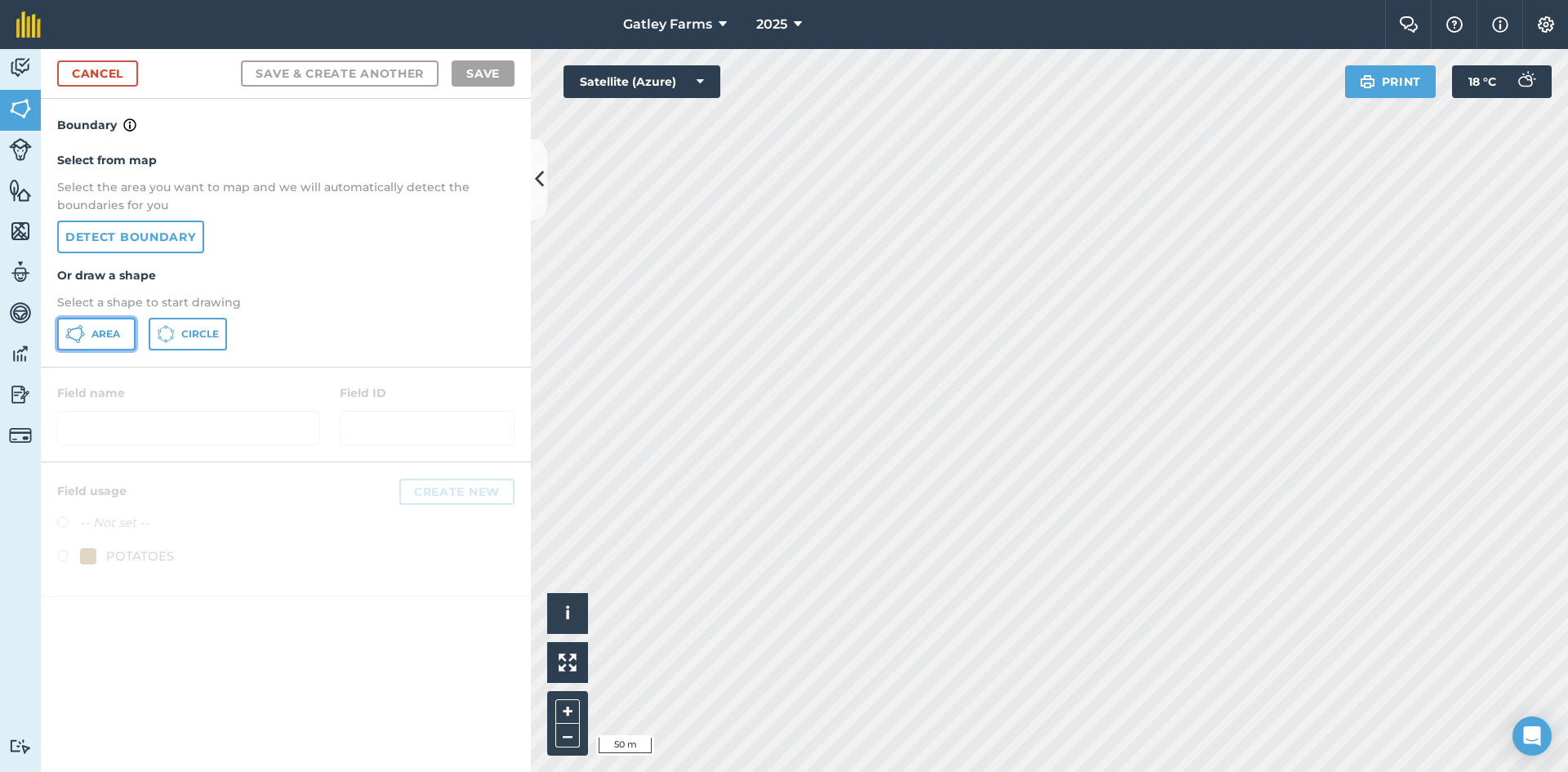
click at [101, 340] on span "Area" at bounding box center [106, 334] width 29 height 13
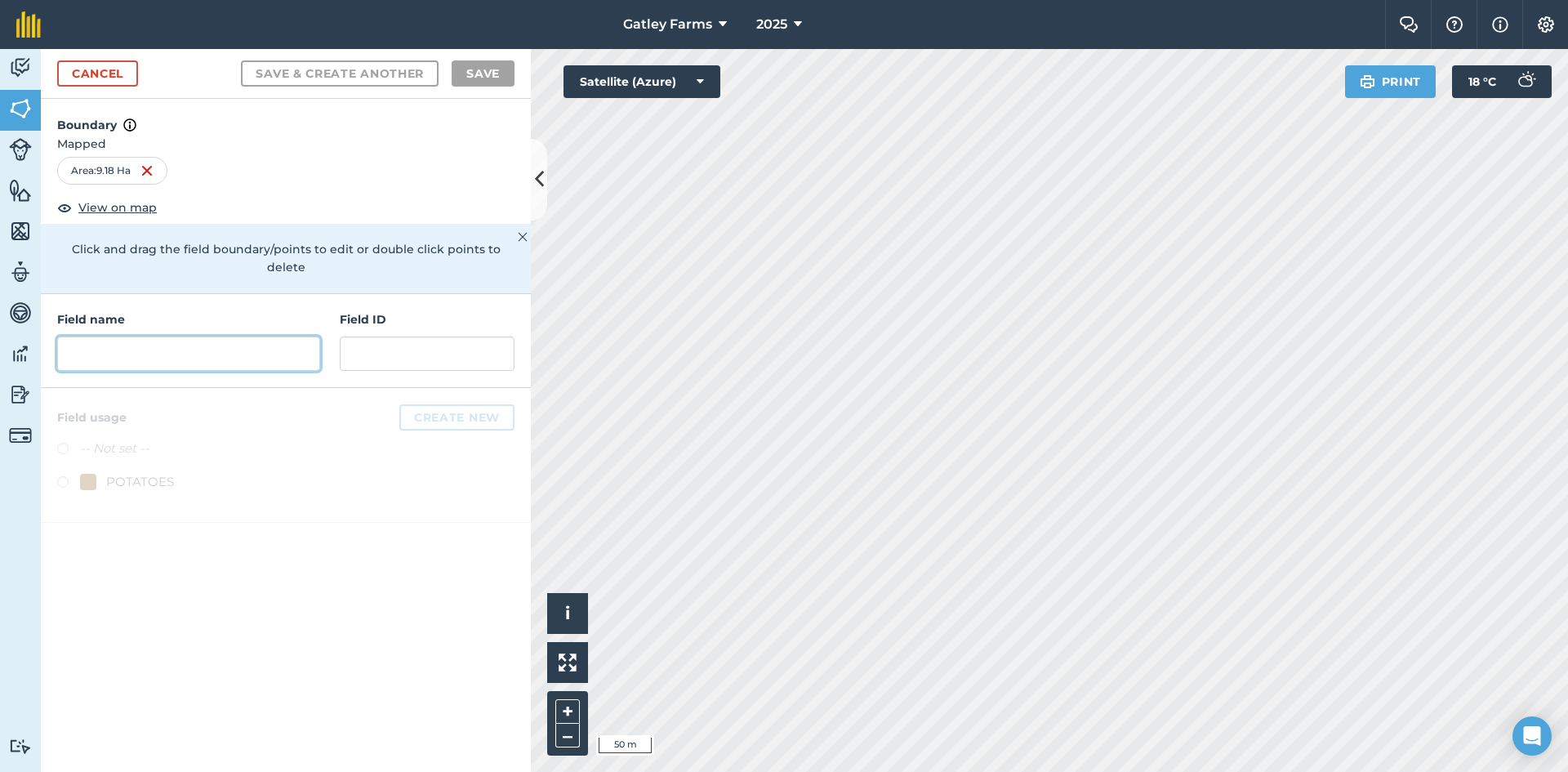
click at [97, 336] on input "text" at bounding box center [188, 353] width 263 height 35
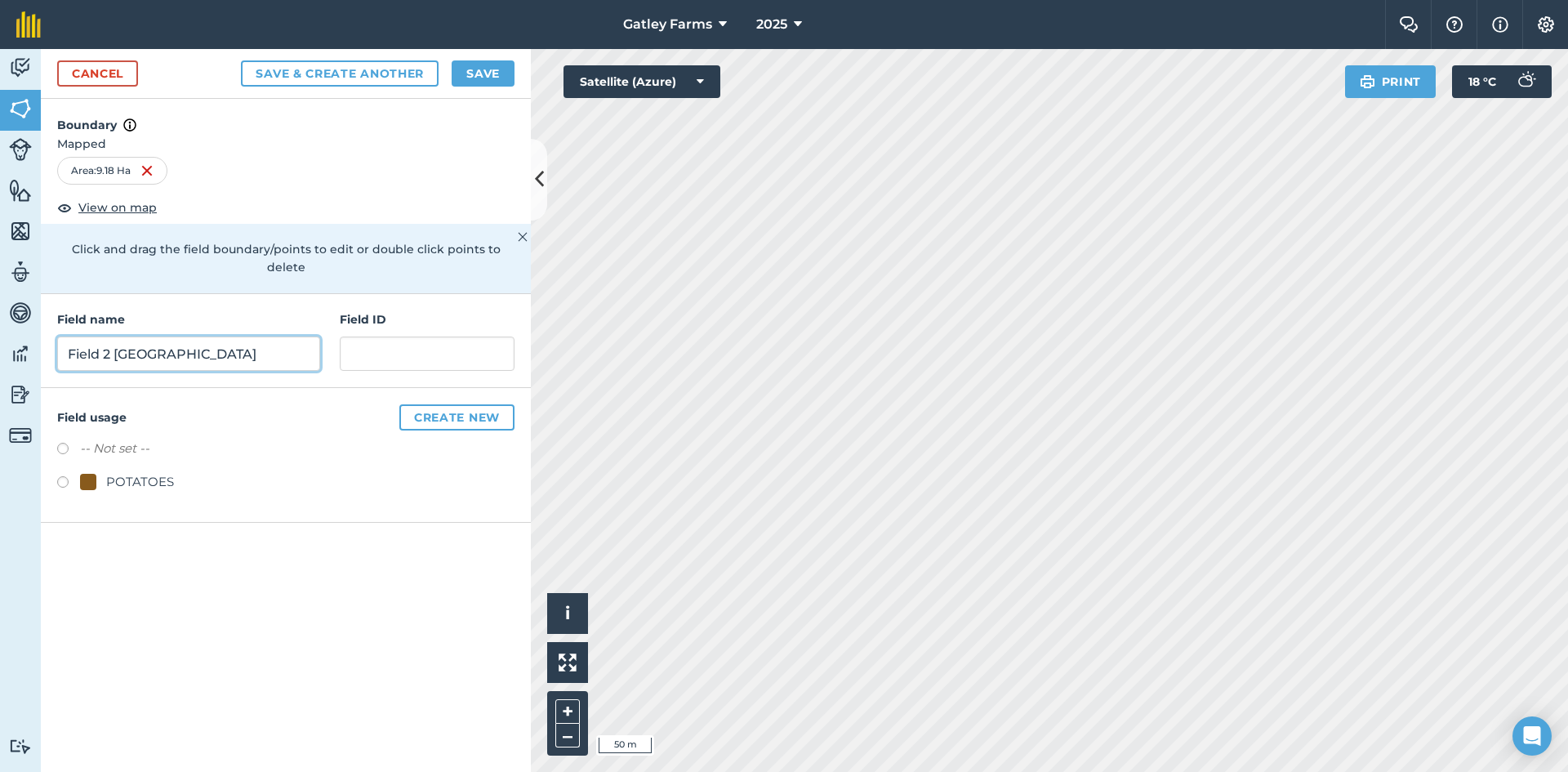
type input "Field 2 [GEOGRAPHIC_DATA]"
click at [67, 476] on label at bounding box center [68, 483] width 22 height 16
radio input "true"
click at [476, 71] on button "Save" at bounding box center [482, 74] width 63 height 26
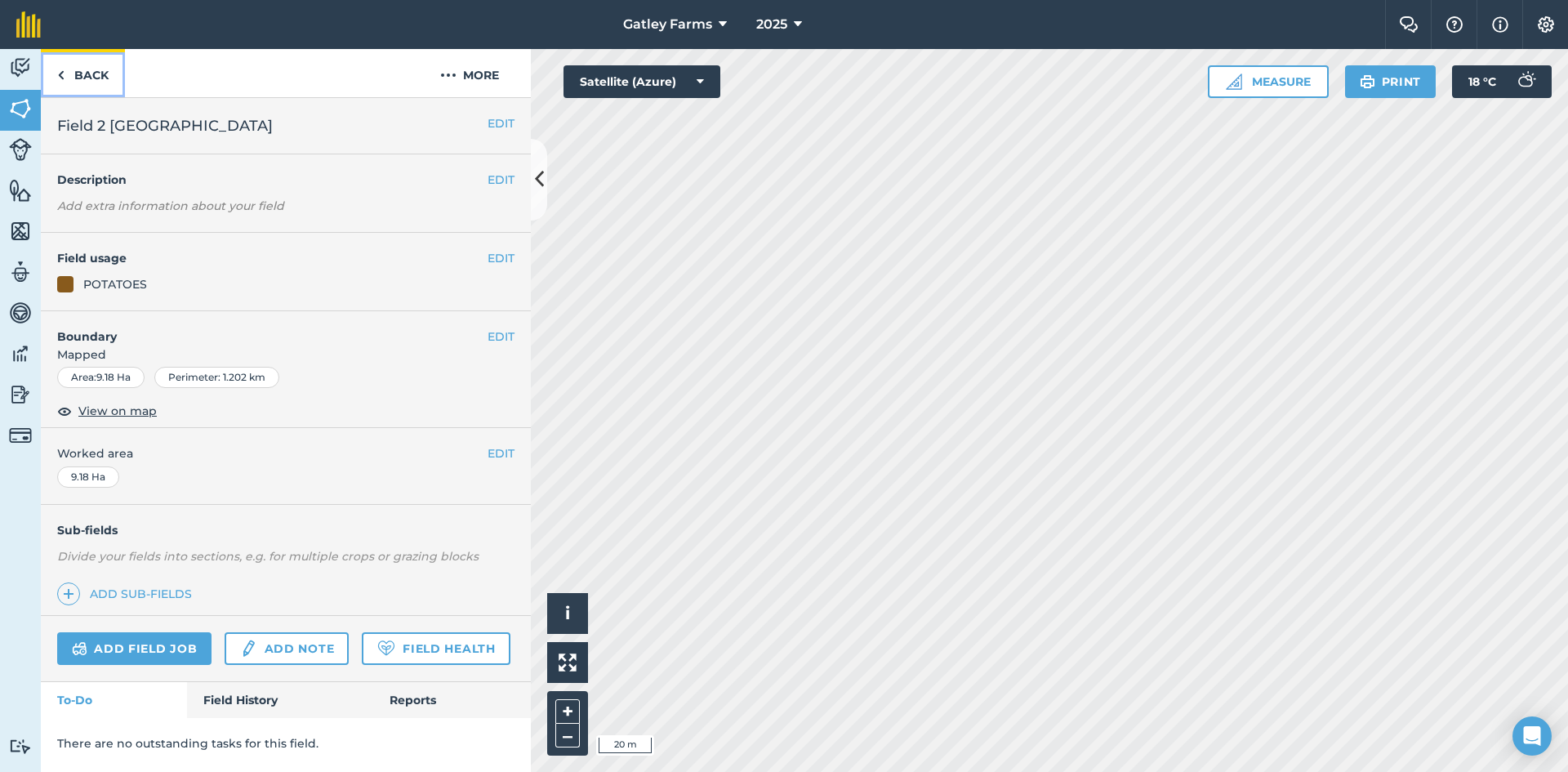
click at [78, 78] on link "Back" at bounding box center [83, 73] width 84 height 49
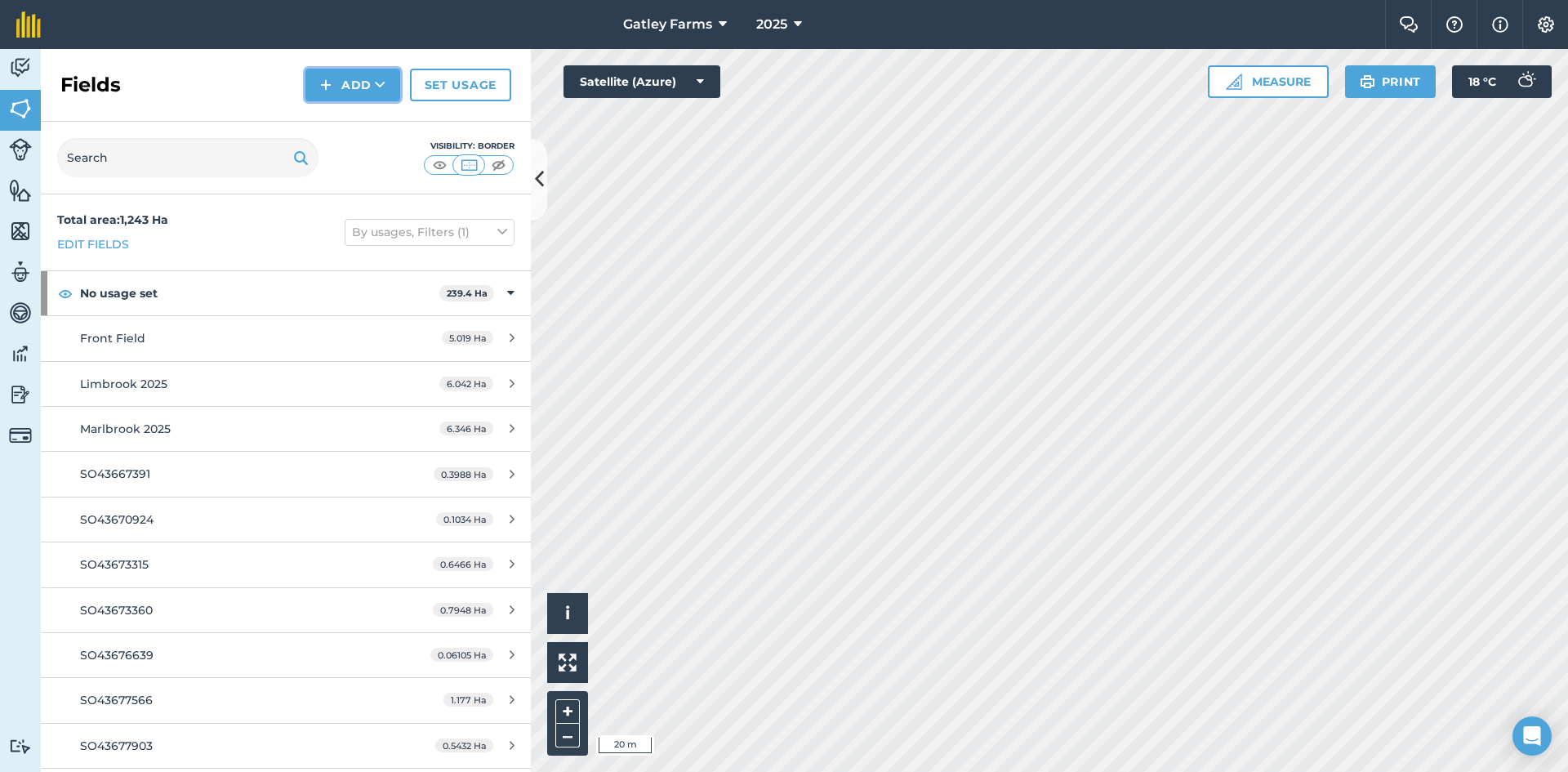
click at [347, 86] on button "Add" at bounding box center [352, 84] width 94 height 33
click at [343, 125] on link "Draw" at bounding box center [352, 122] width 90 height 36
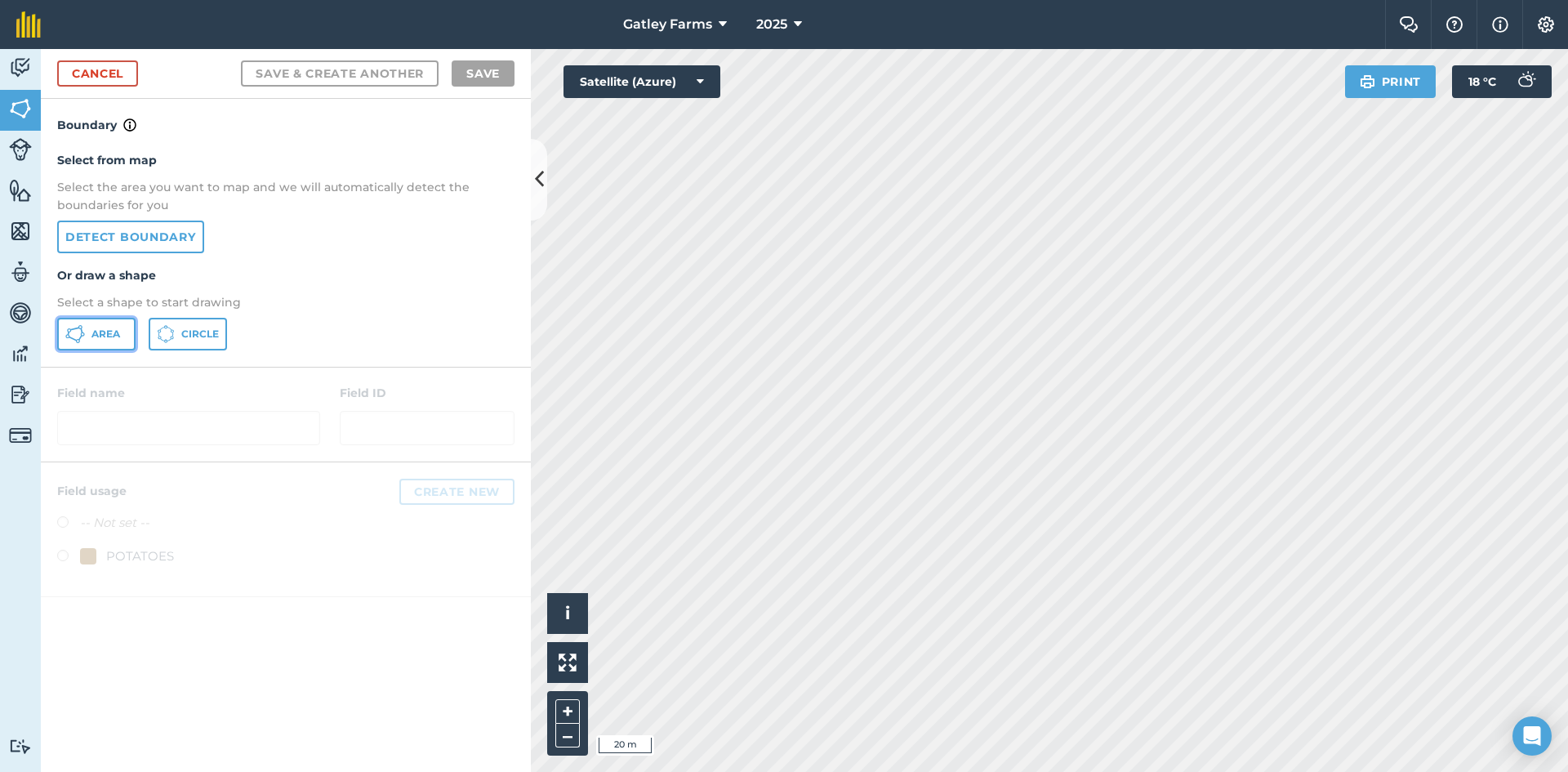
click at [105, 329] on span "Area" at bounding box center [106, 334] width 29 height 13
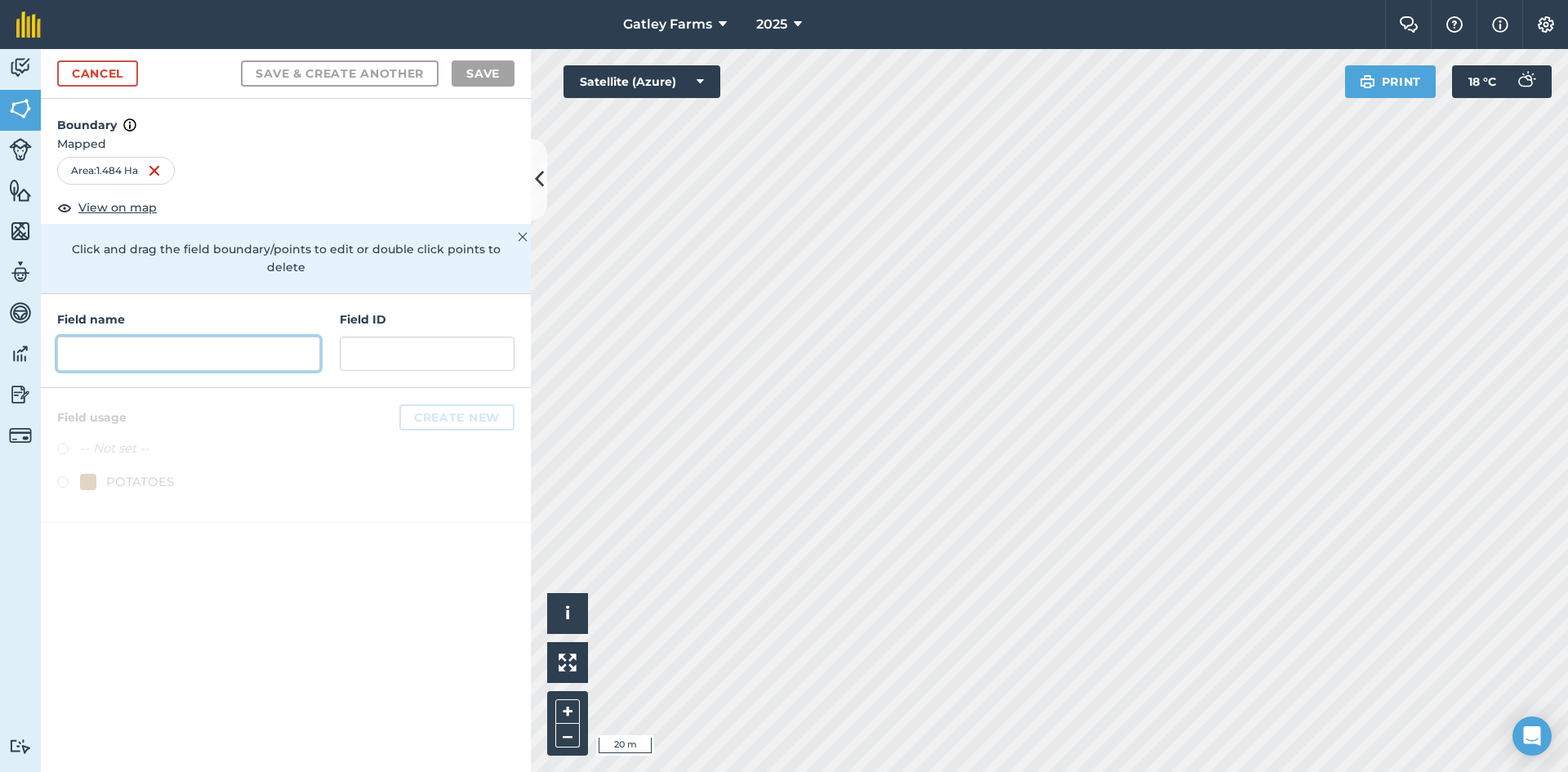
click at [101, 336] on input "text" at bounding box center [188, 353] width 263 height 35
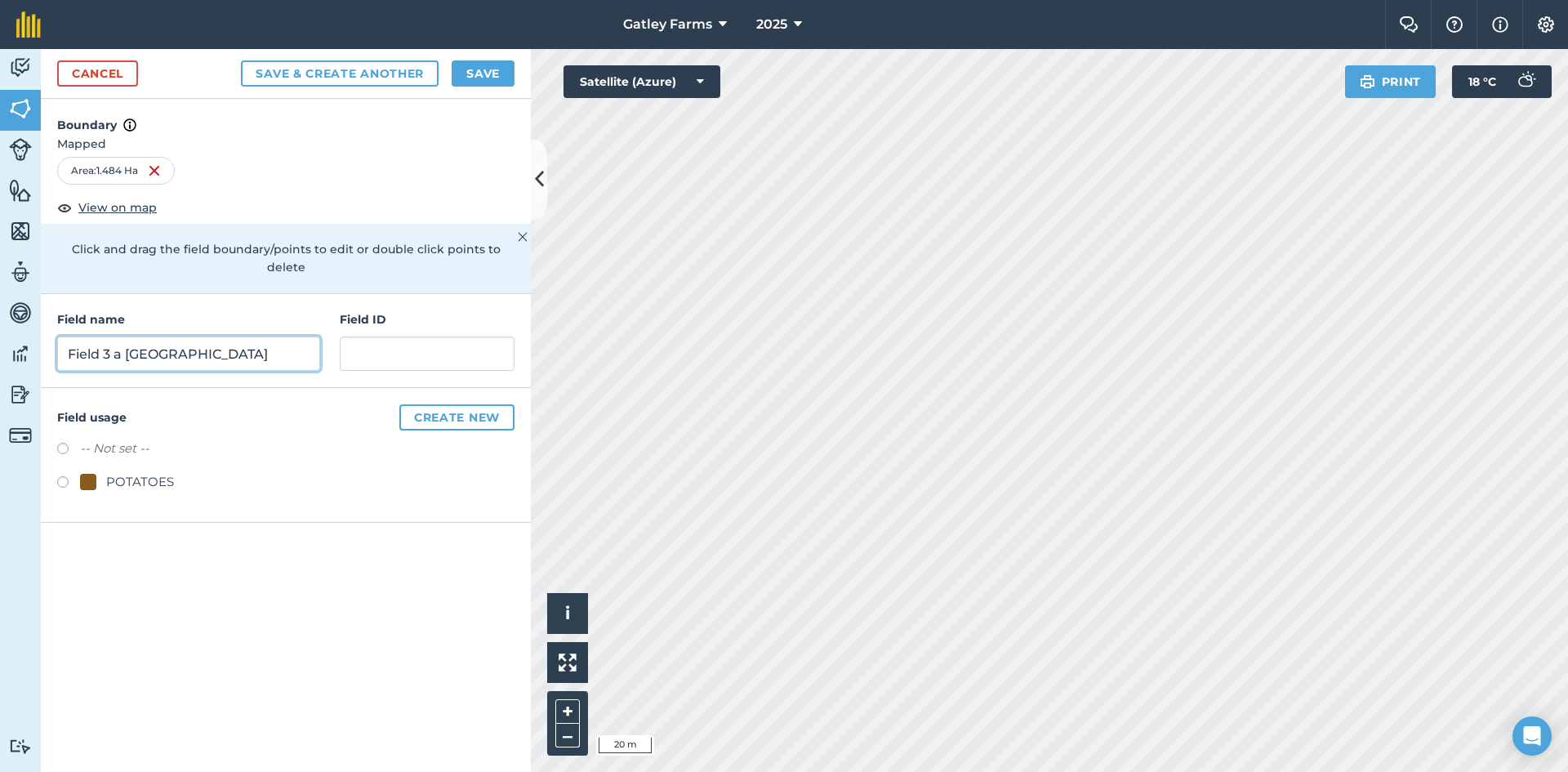
type input "Field 3 a [GEOGRAPHIC_DATA]"
click at [63, 476] on label at bounding box center [68, 483] width 22 height 16
radio input "true"
click at [500, 69] on button "Save" at bounding box center [482, 74] width 63 height 26
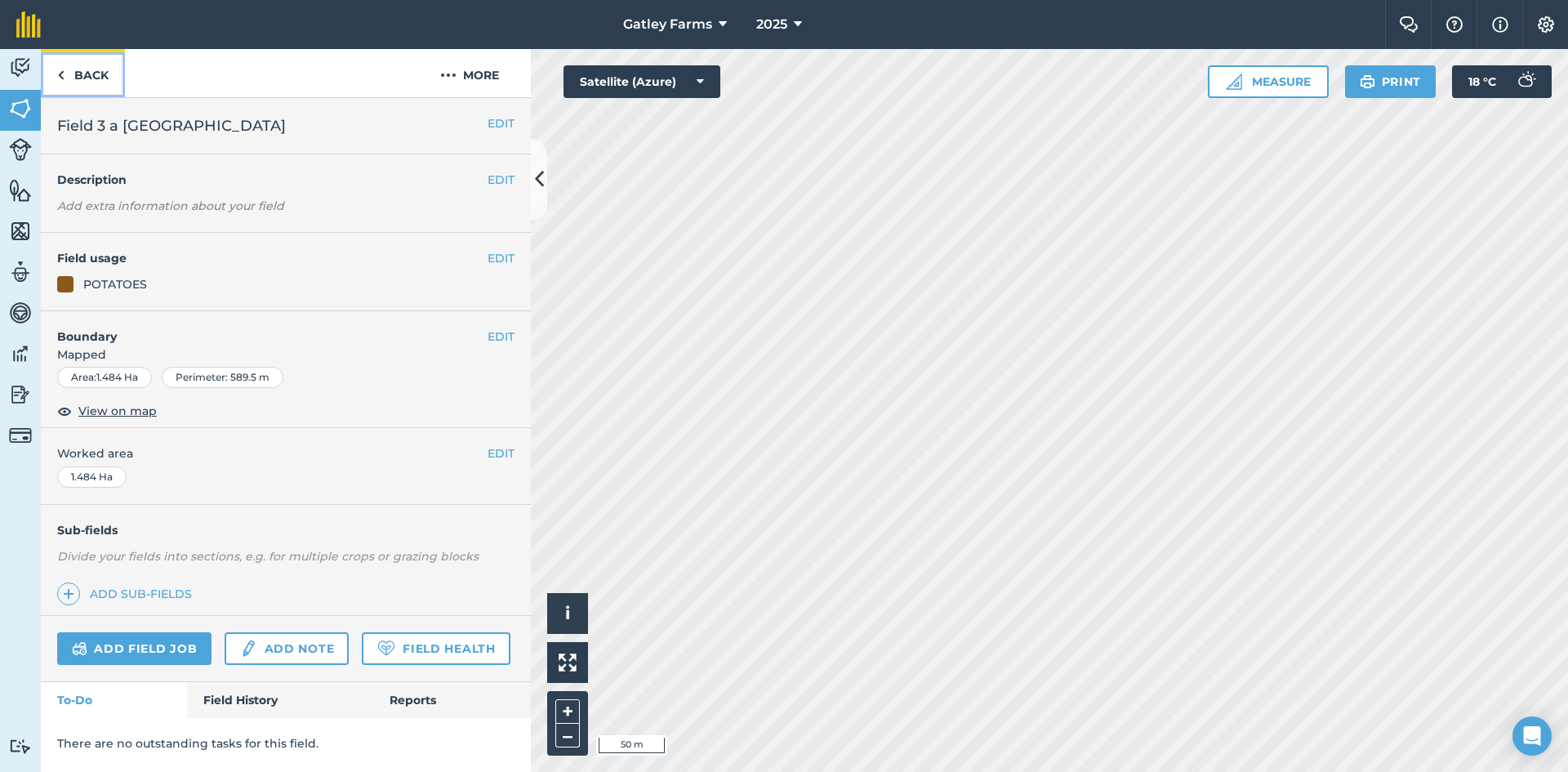
click at [83, 79] on link "Back" at bounding box center [83, 73] width 84 height 49
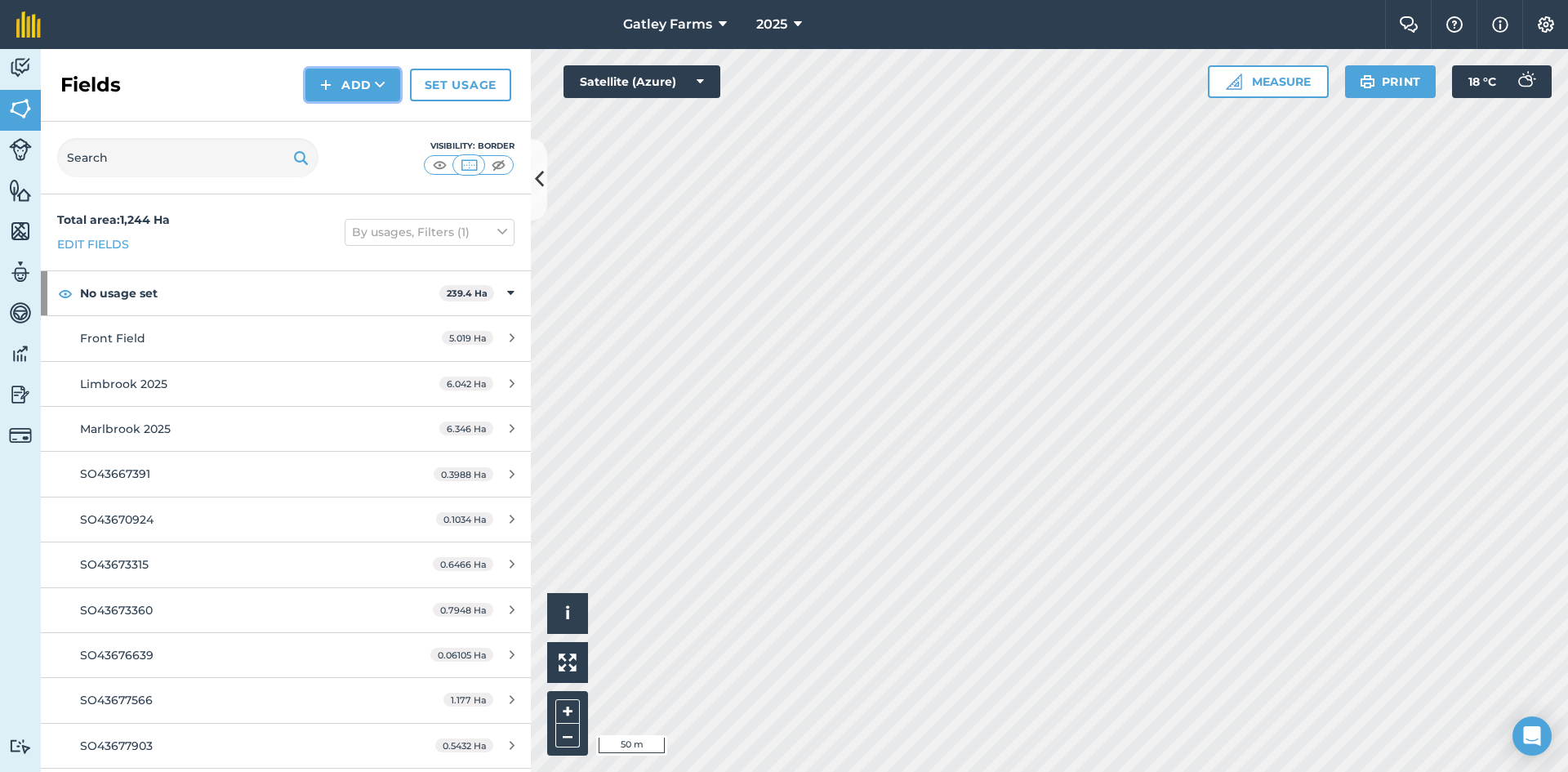
click at [353, 82] on button "Add" at bounding box center [352, 84] width 94 height 33
click at [351, 126] on link "Draw" at bounding box center [352, 122] width 90 height 36
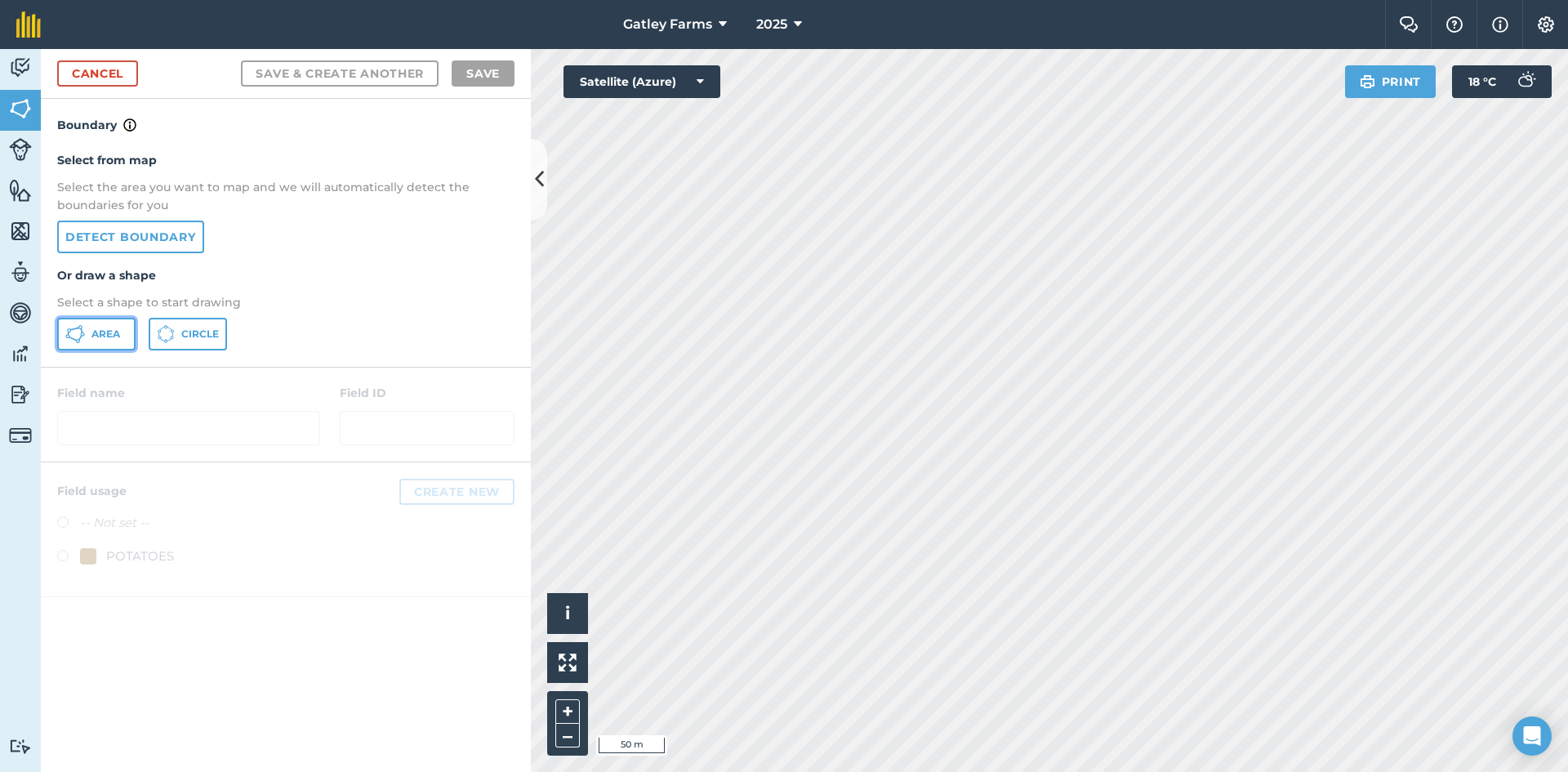
drag, startPoint x: 99, startPoint y: 337, endPoint x: 135, endPoint y: 322, distance: 39.0
click at [100, 338] on span "Area" at bounding box center [106, 334] width 29 height 13
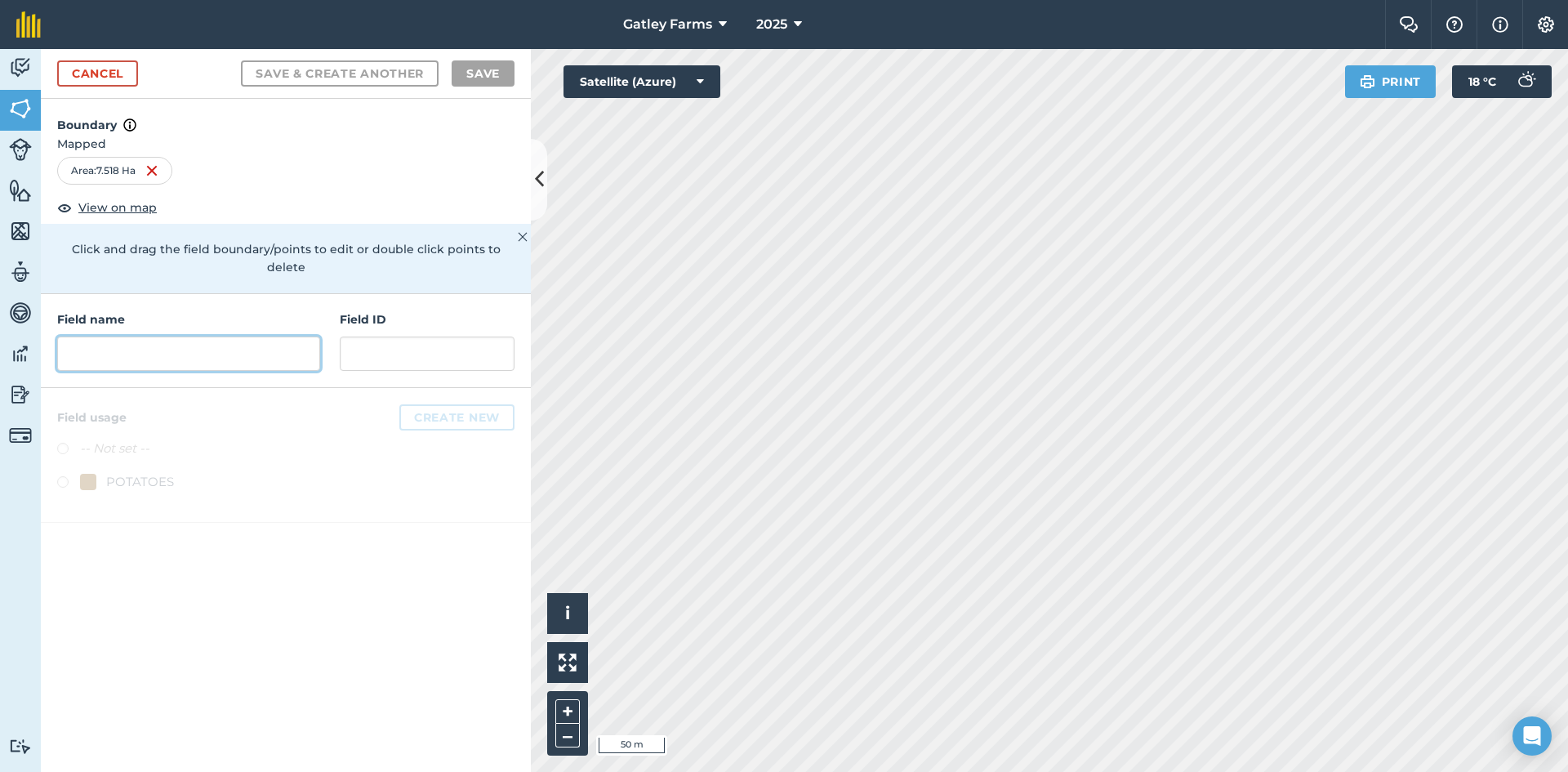
click at [87, 337] on input "text" at bounding box center [188, 353] width 263 height 35
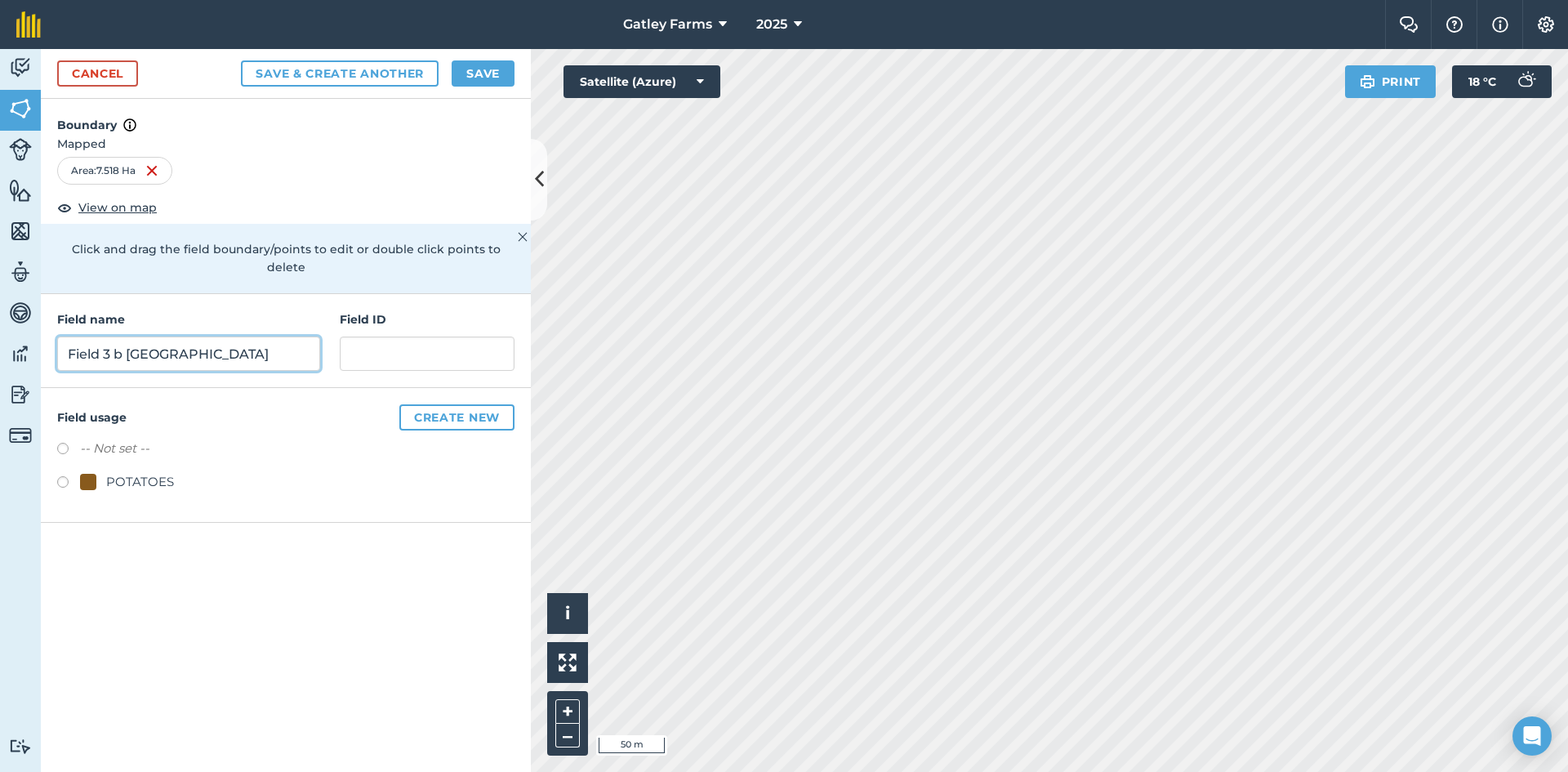
drag, startPoint x: 135, startPoint y: 334, endPoint x: 223, endPoint y: 384, distance: 101.2
click at [135, 336] on input "Field 3 b [GEOGRAPHIC_DATA]" at bounding box center [188, 353] width 263 height 35
type input "Field 3 b [GEOGRAPHIC_DATA]"
drag, startPoint x: 60, startPoint y: 467, endPoint x: 81, endPoint y: 447, distance: 29.0
click at [60, 476] on label at bounding box center [68, 483] width 22 height 16
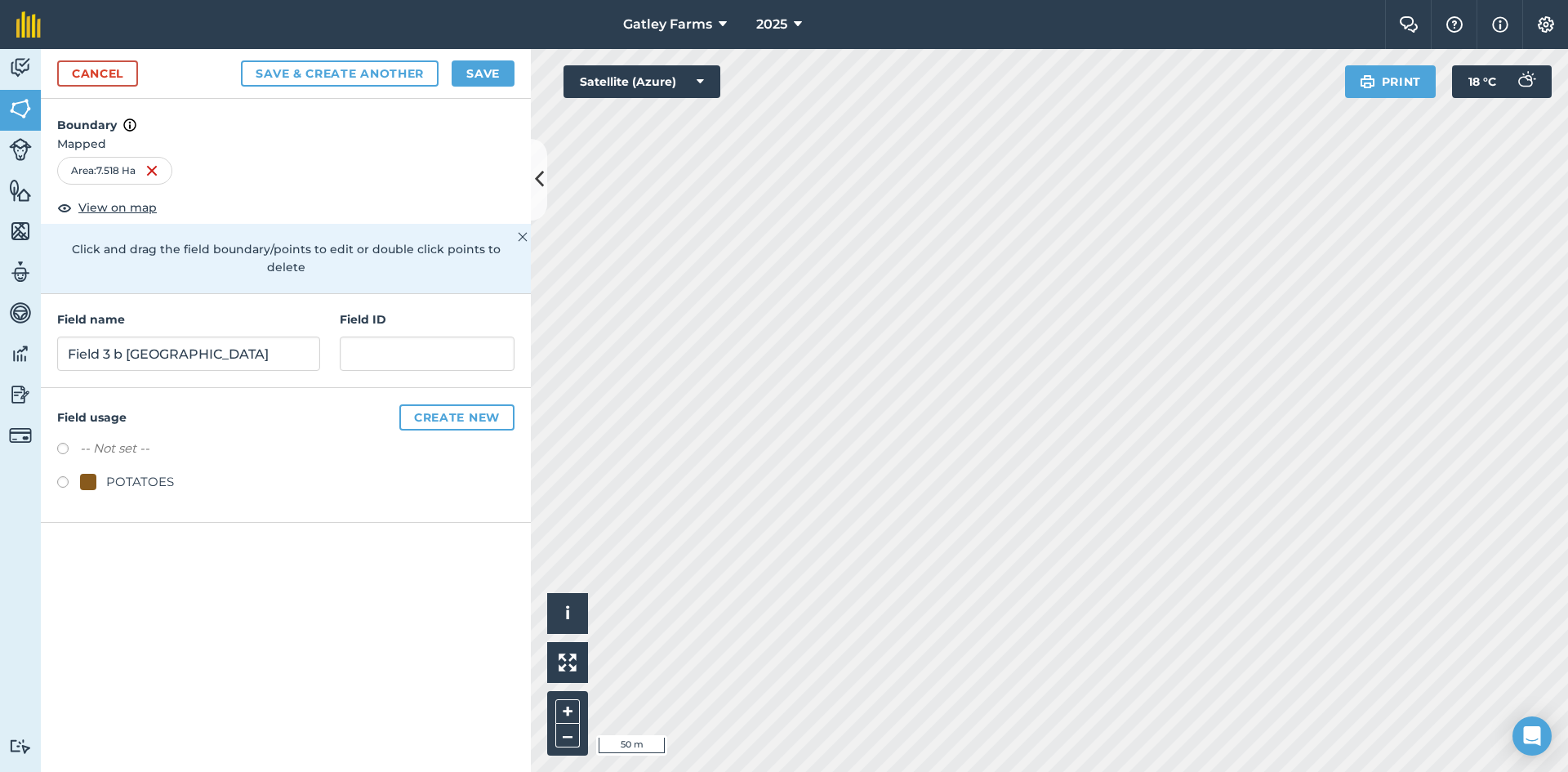
radio input "true"
click at [495, 84] on button "Save" at bounding box center [482, 74] width 63 height 26
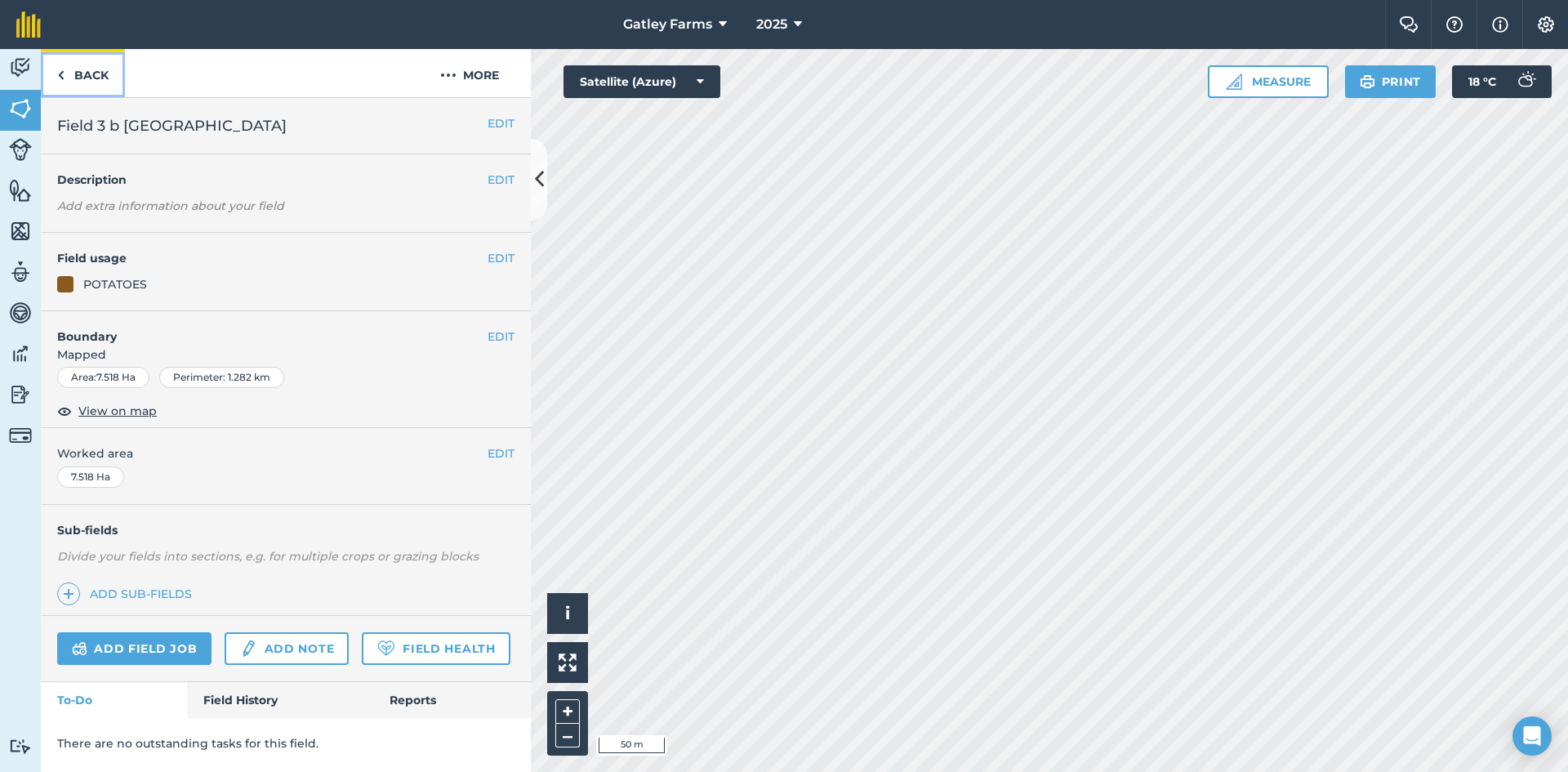
click at [89, 75] on link "Back" at bounding box center [83, 73] width 84 height 49
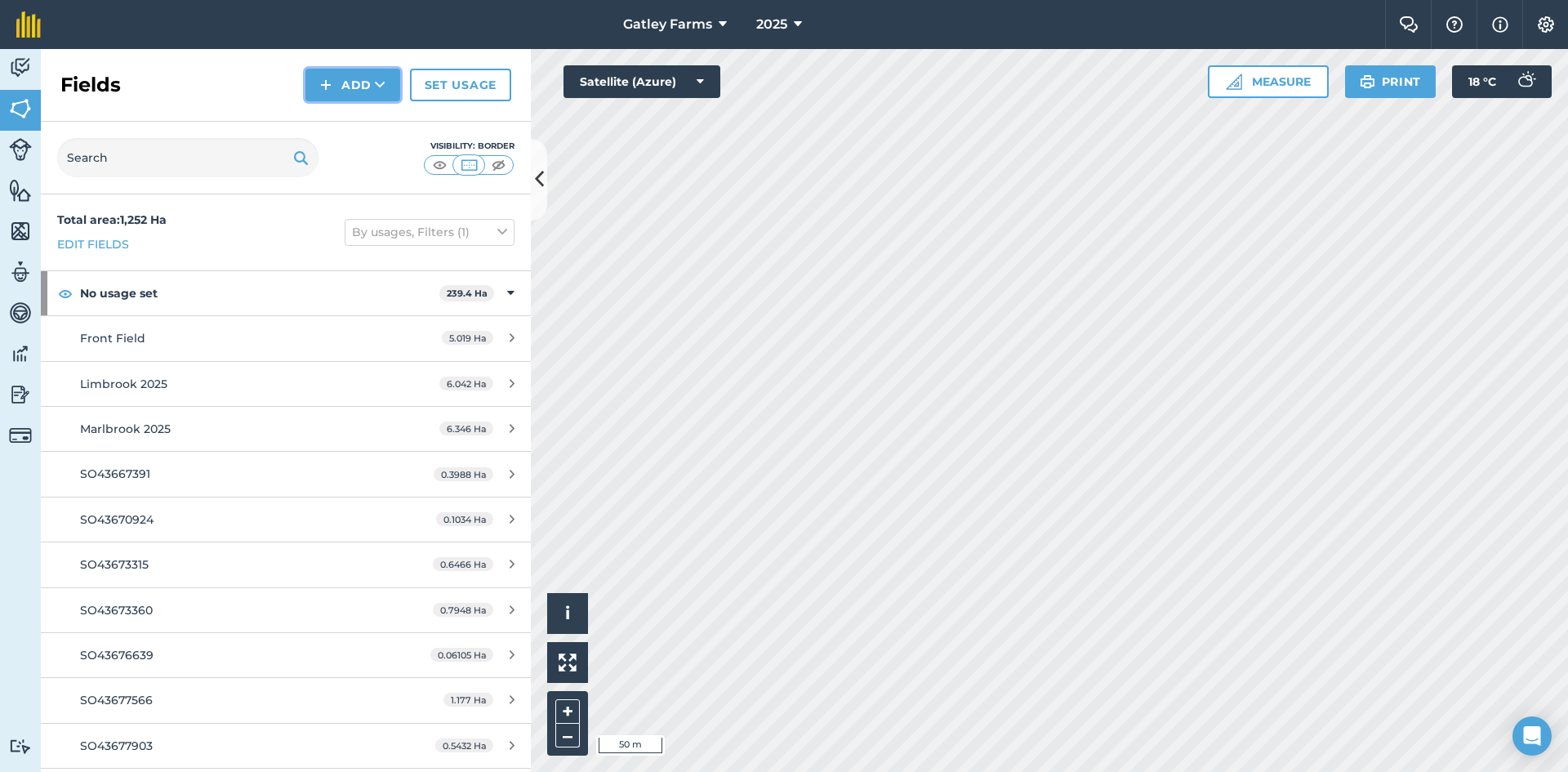
click at [326, 88] on img at bounding box center [326, 84] width 11 height 20
click at [342, 123] on link "Draw" at bounding box center [352, 122] width 90 height 36
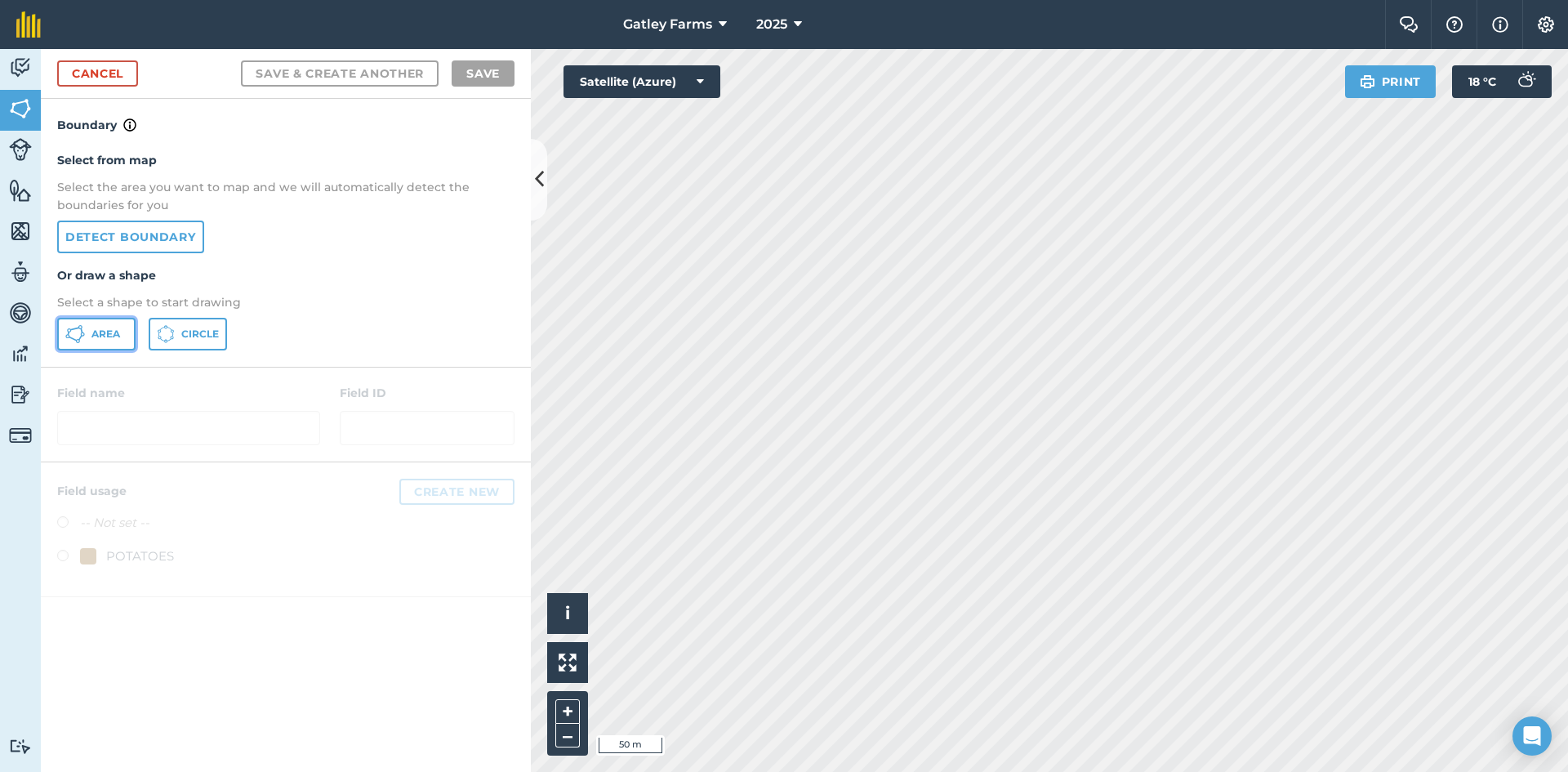
click at [82, 331] on icon at bounding box center [75, 334] width 20 height 20
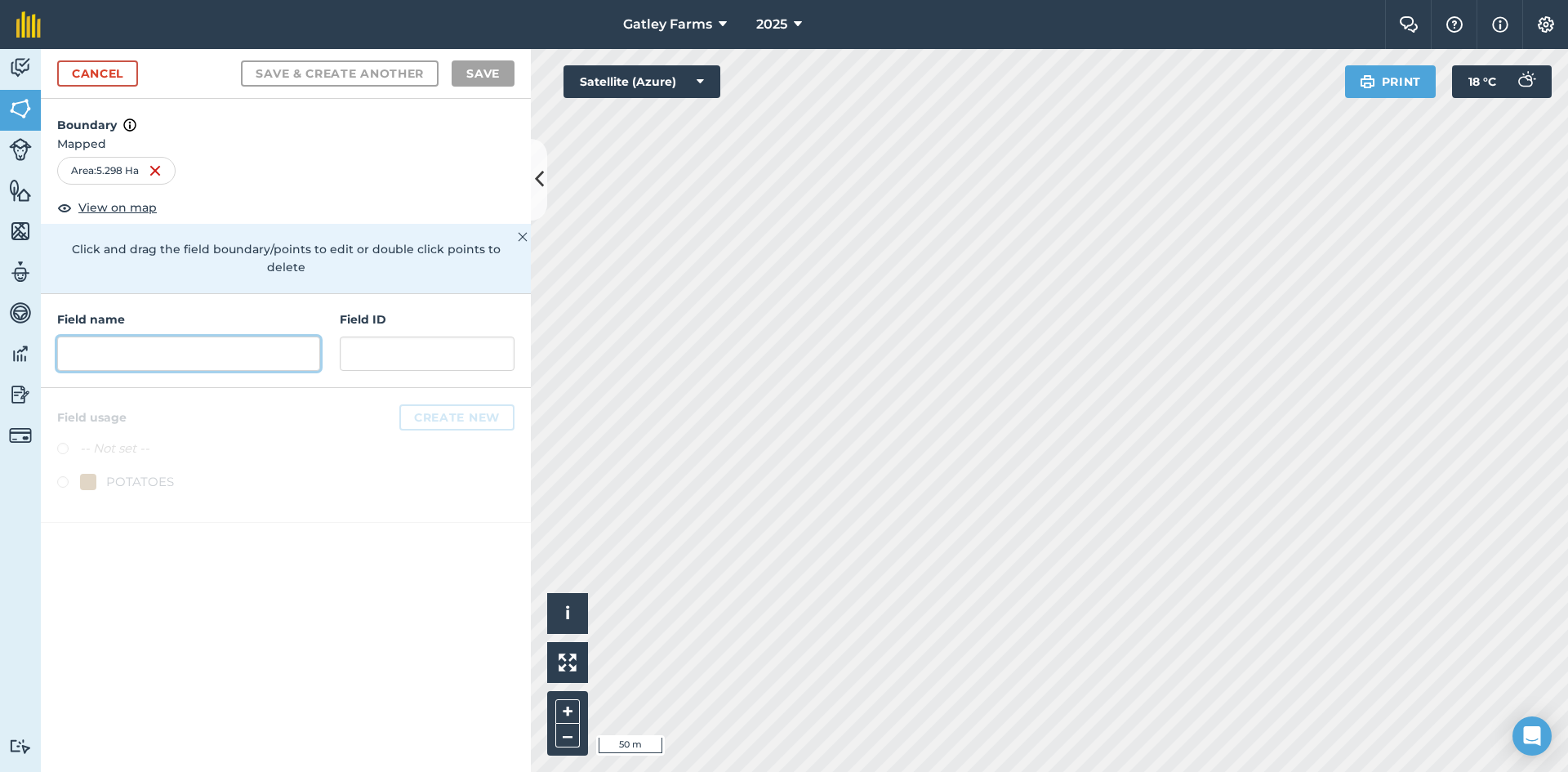
click at [147, 336] on input "text" at bounding box center [188, 353] width 263 height 35
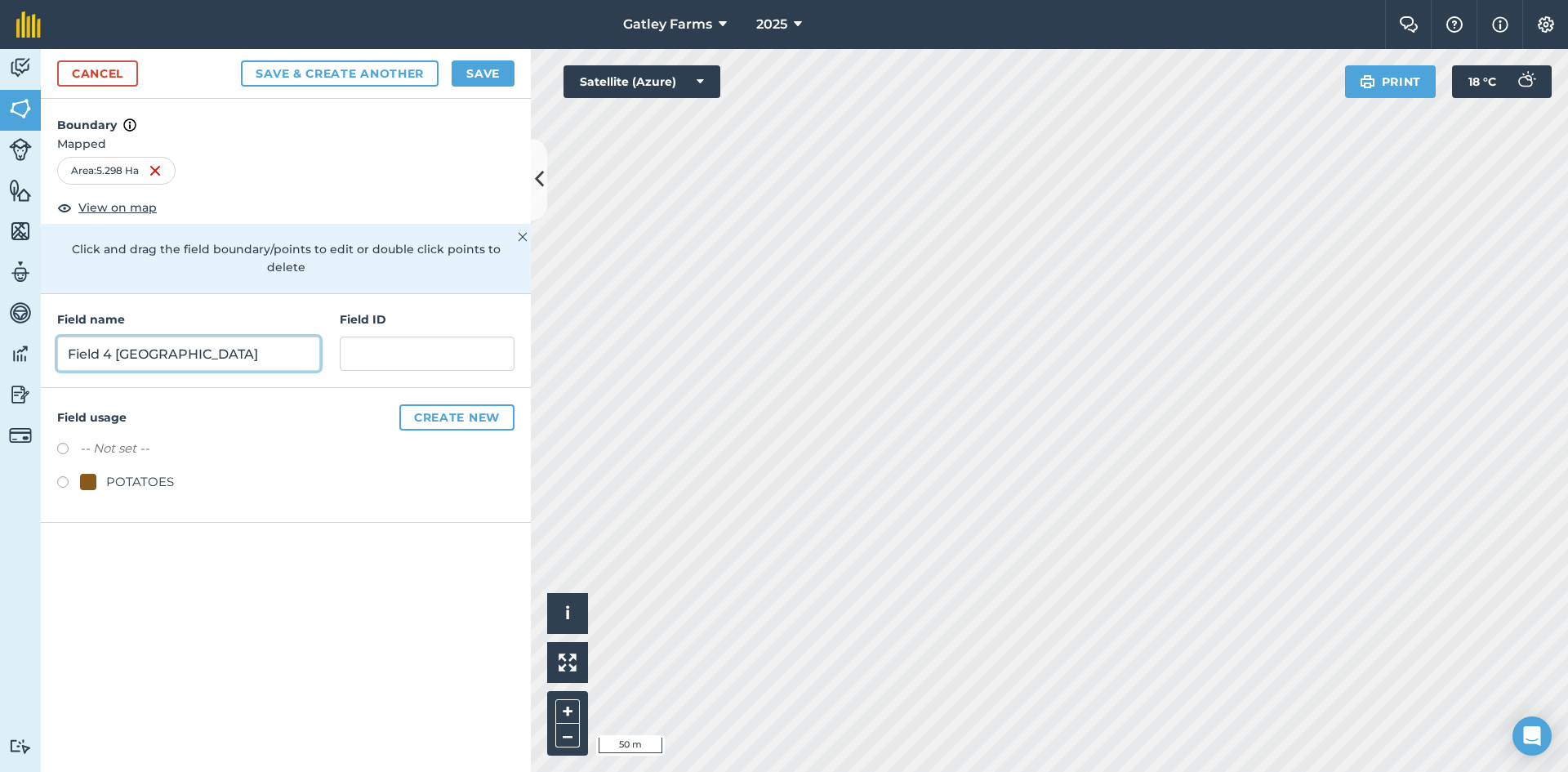
type input "Field 4 [GEOGRAPHIC_DATA]"
click at [64, 476] on label at bounding box center [68, 483] width 22 height 16
radio input "true"
click at [496, 72] on button "Save" at bounding box center [482, 74] width 63 height 26
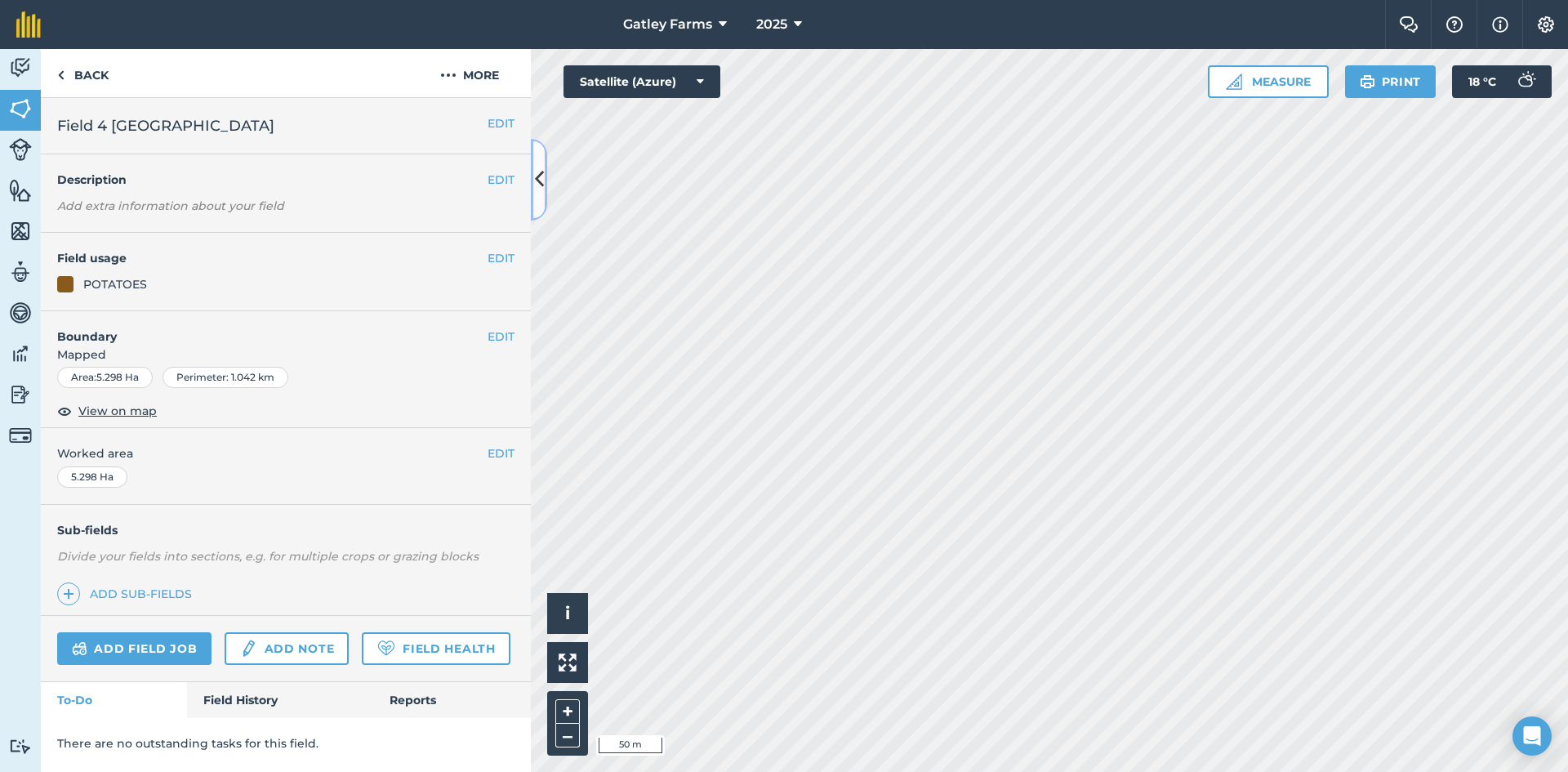
click at [540, 193] on icon at bounding box center [539, 179] width 9 height 29
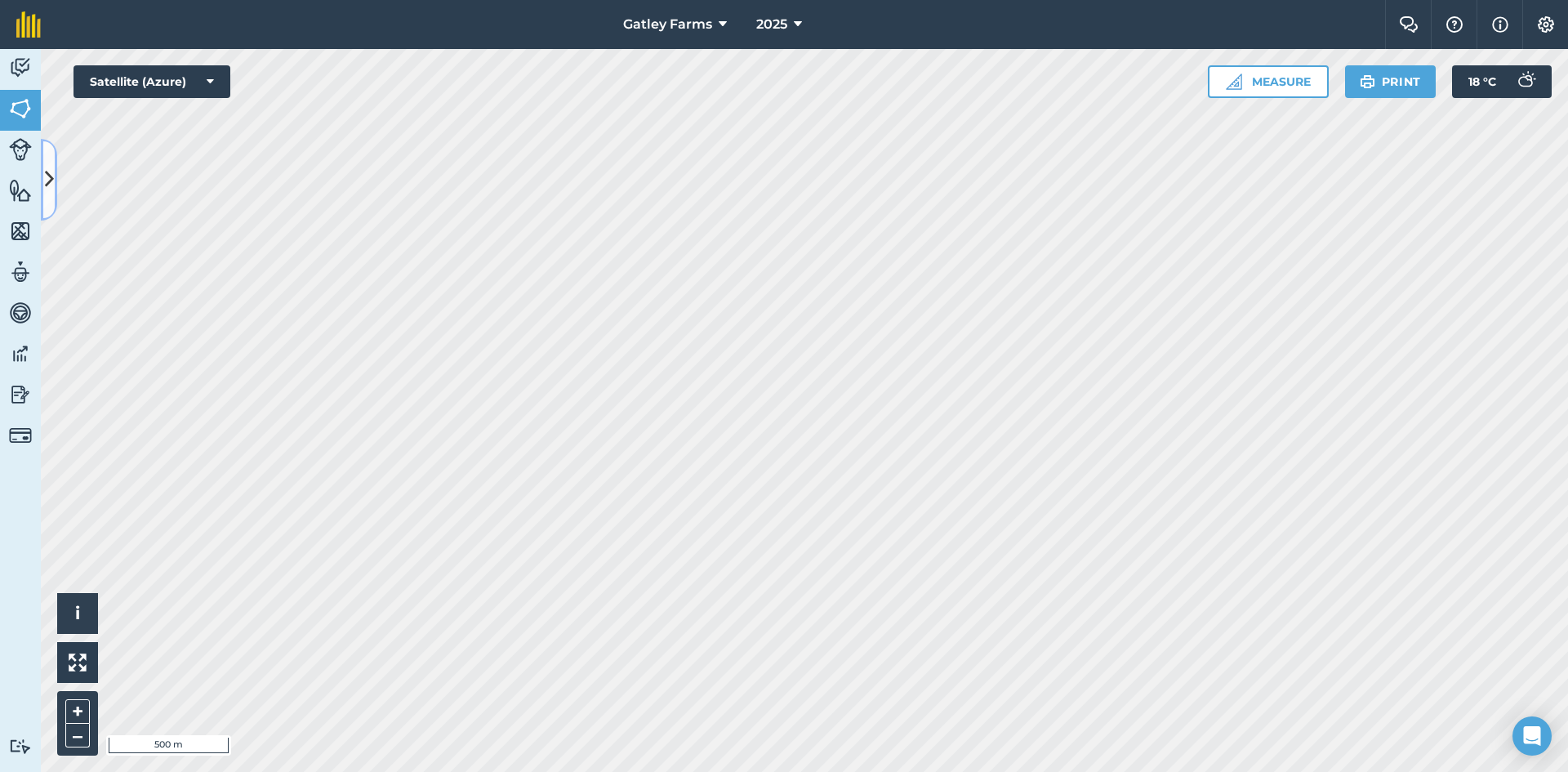
click at [49, 187] on icon at bounding box center [50, 179] width 9 height 29
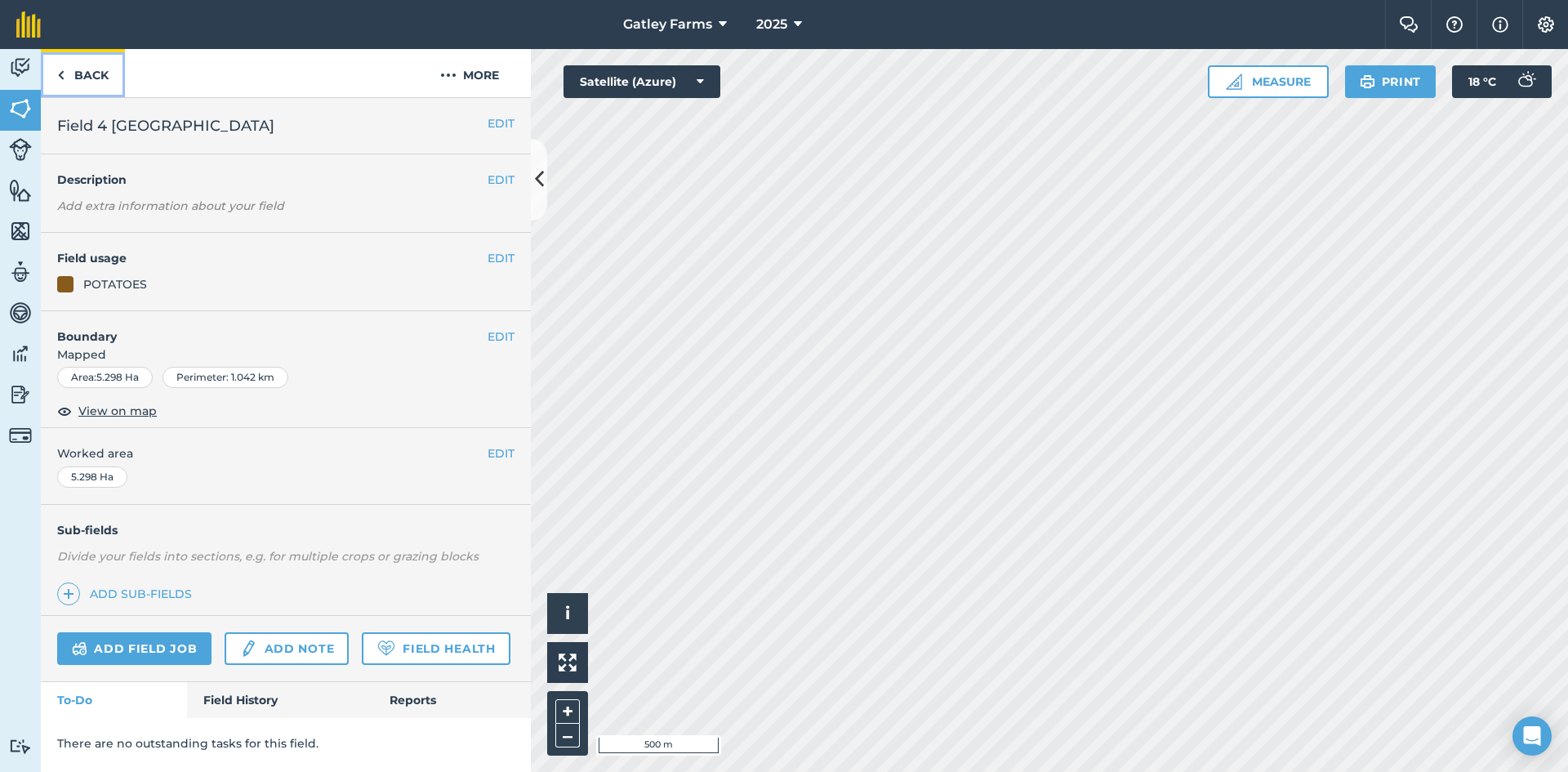
click at [99, 75] on link "Back" at bounding box center [83, 73] width 84 height 49
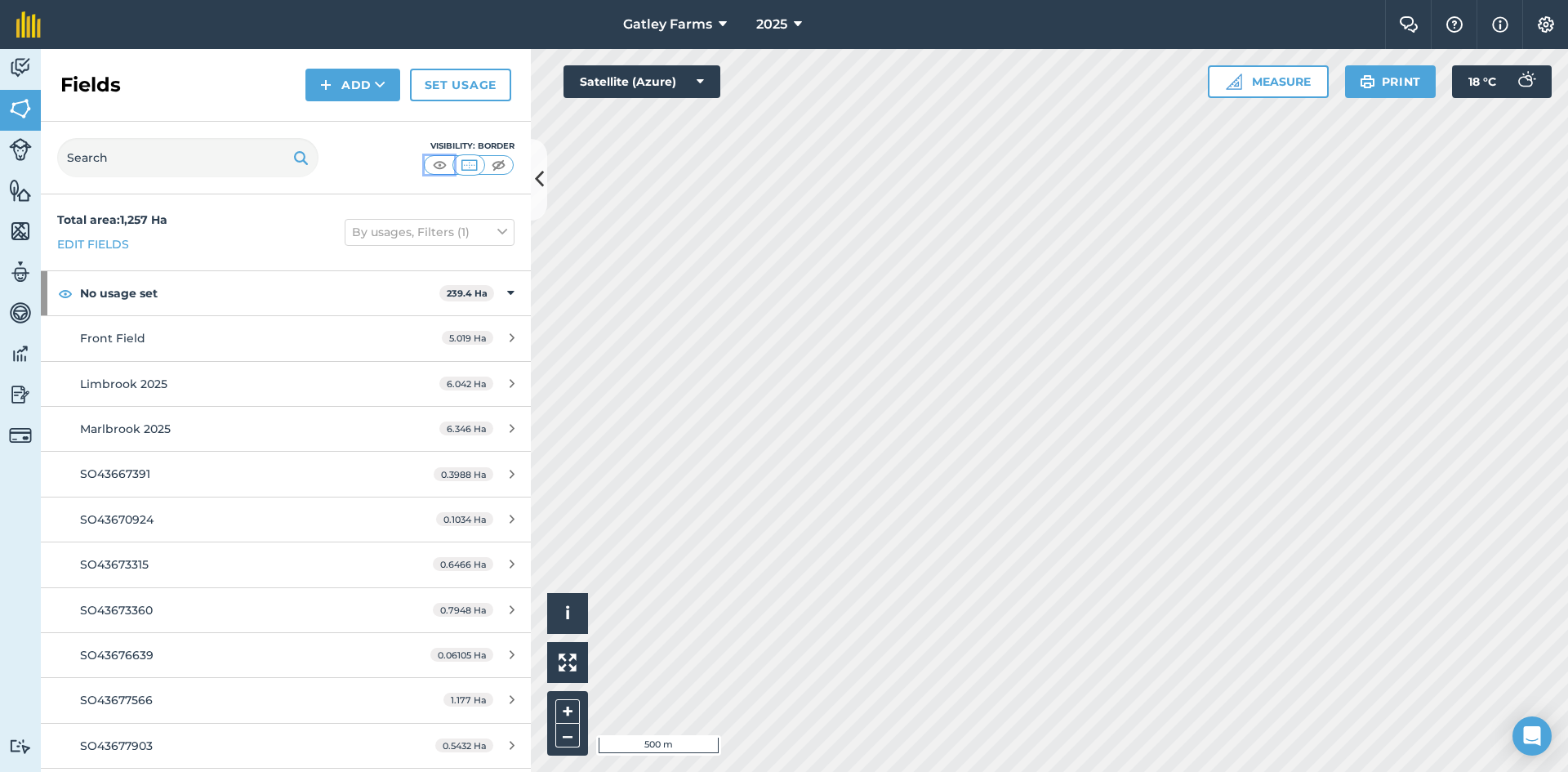
click at [437, 163] on img at bounding box center [440, 164] width 21 height 16
click at [536, 183] on icon at bounding box center [539, 179] width 9 height 29
